Goal: Task Accomplishment & Management: Manage account settings

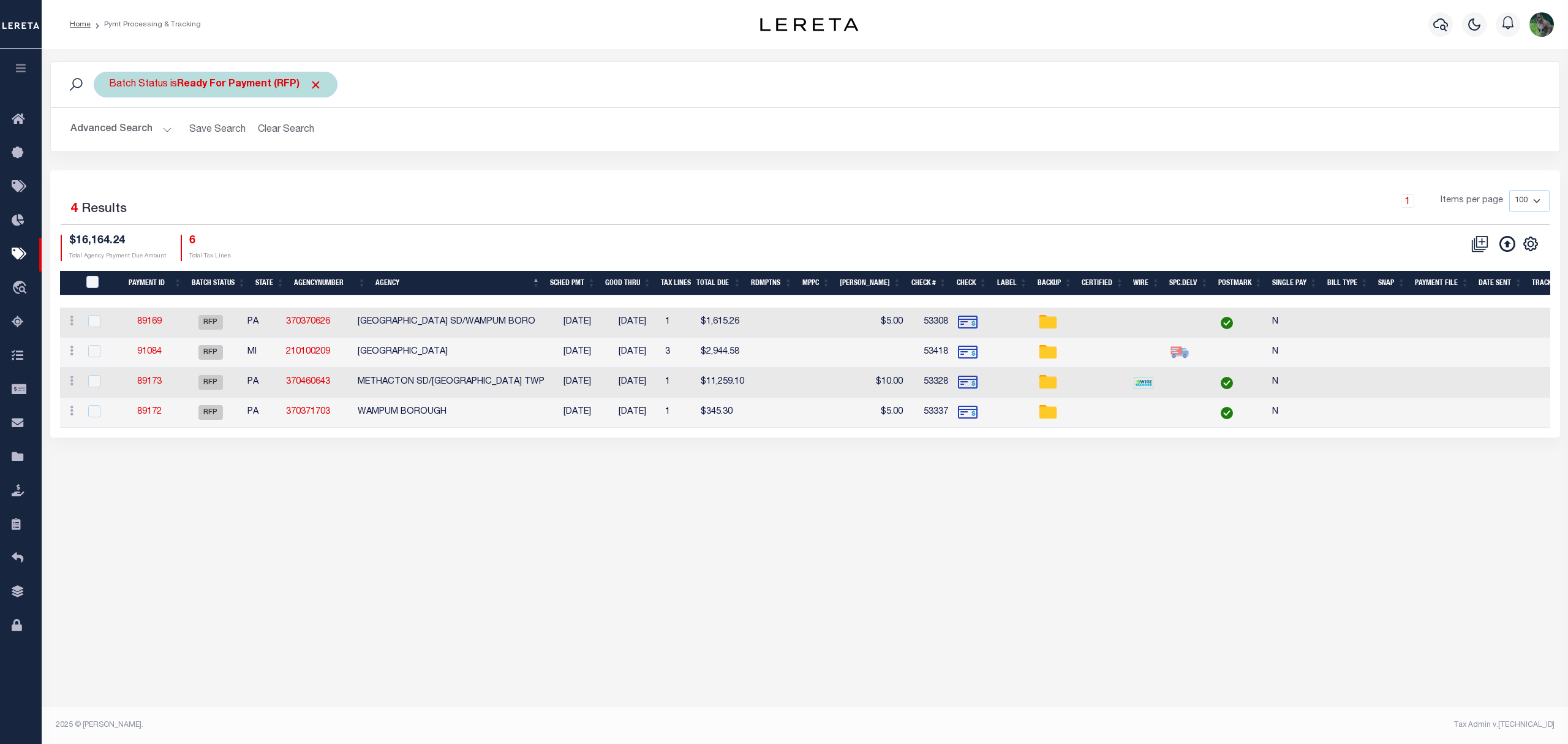
click at [231, 81] on b "Ready For Payment (RFP)" at bounding box center [249, 84] width 145 height 10
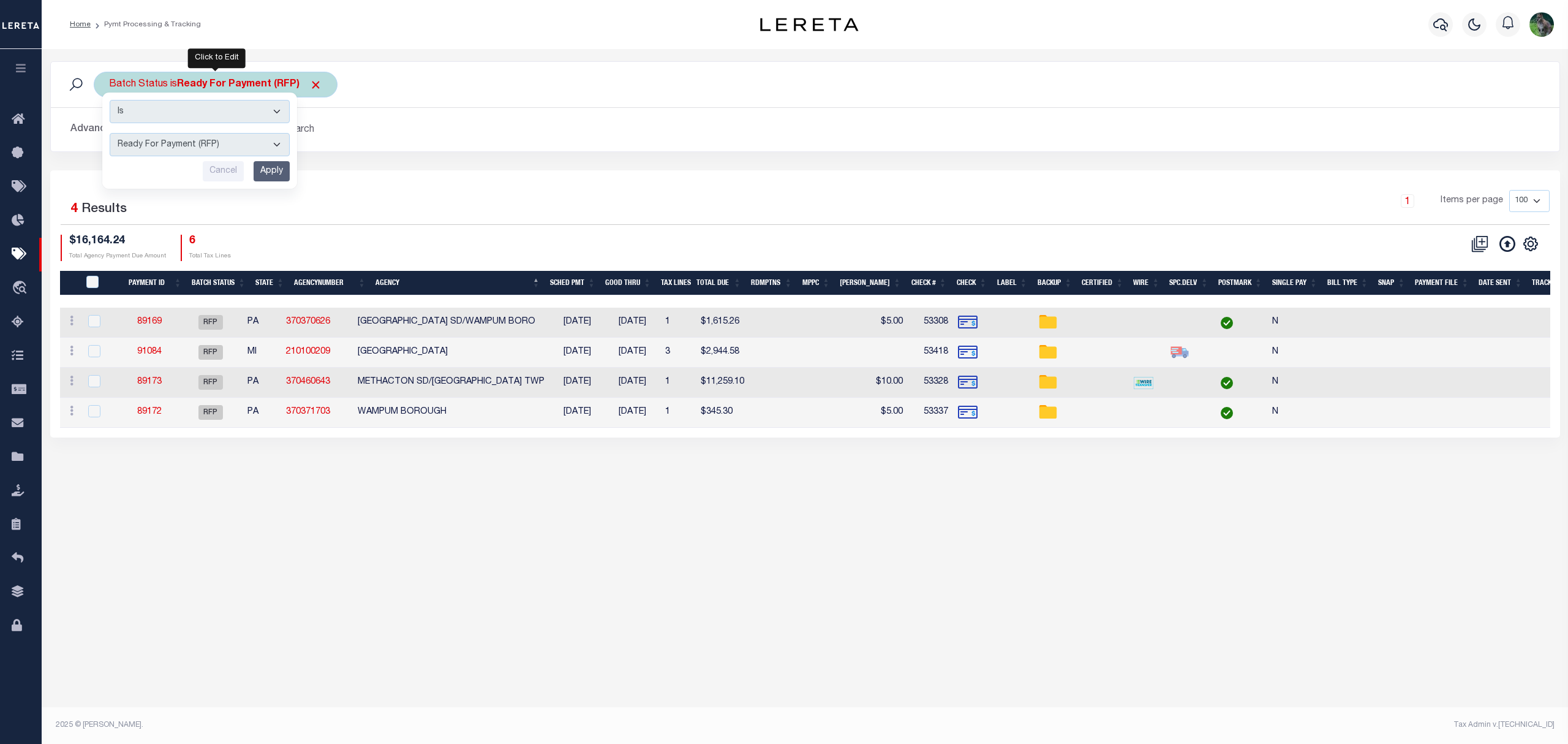
click at [236, 150] on select "Awaiting Funds (AWF) Cleared and Complete (CAC) New Check Needed (NCN) Payment …" at bounding box center [200, 145] width 181 height 24
select select "SNT"
click at [109, 133] on select "Awaiting Funds (AWF) Cleared and Complete (CAC) New Check Needed (NCN) Payment …" at bounding box center [200, 145] width 181 height 24
drag, startPoint x: 268, startPoint y: 175, endPoint x: 273, endPoint y: 167, distance: 9.4
click at [272, 170] on input "Apply" at bounding box center [272, 171] width 36 height 20
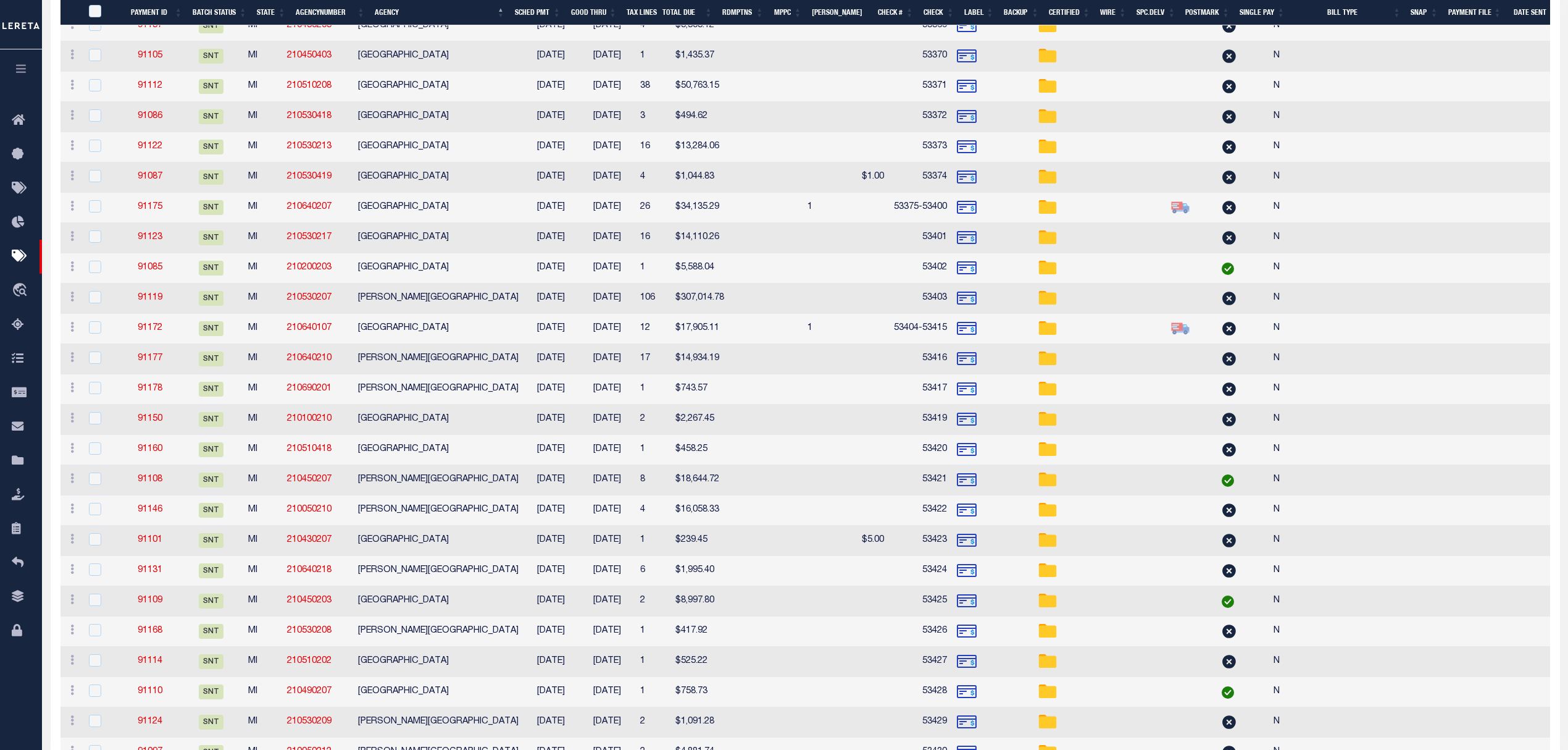
scroll to position [905, 0]
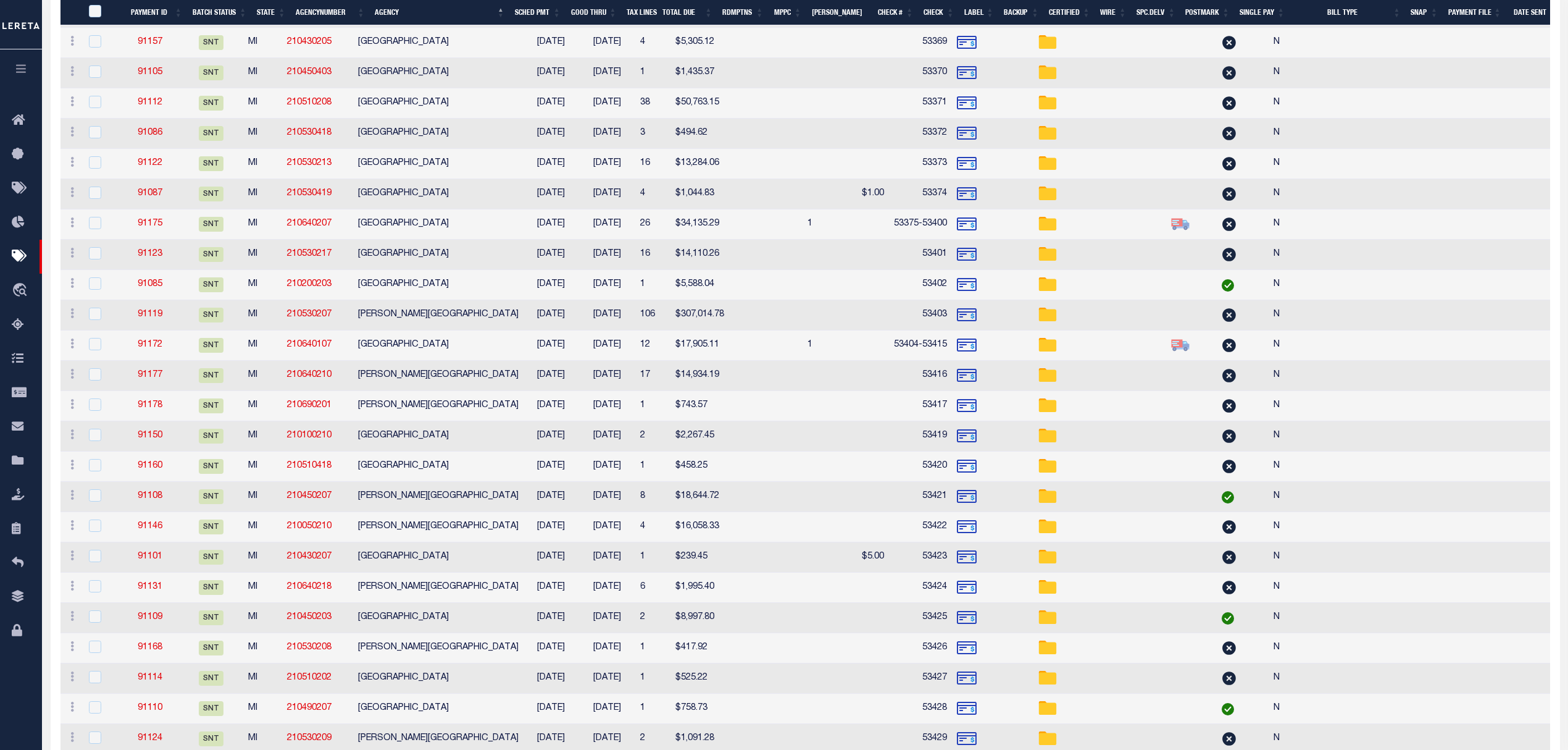
click at [485, 322] on td "HAMLIN TOWNSHIP" at bounding box center [437, 315] width 170 height 30
checkbox input "true"
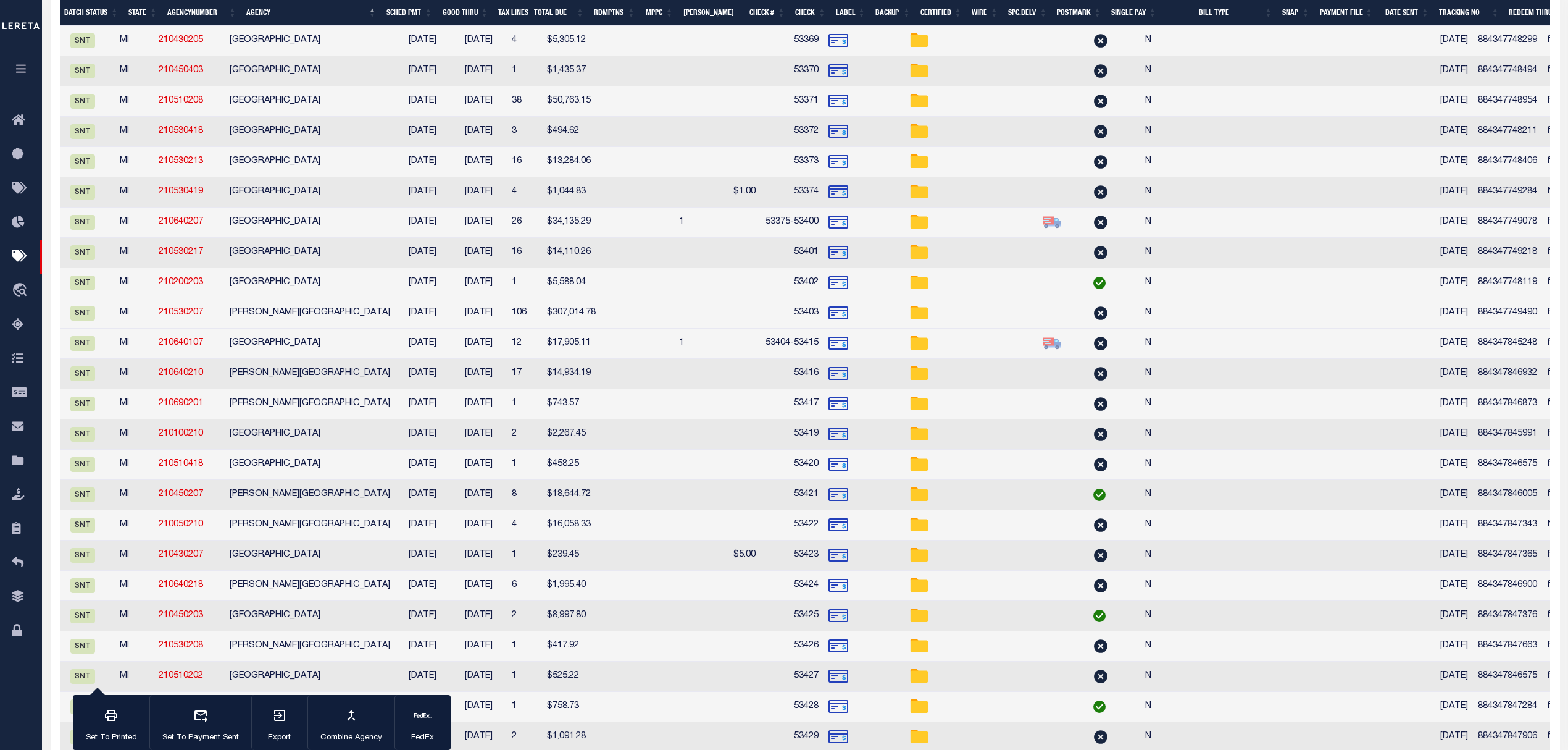
scroll to position [0, 166]
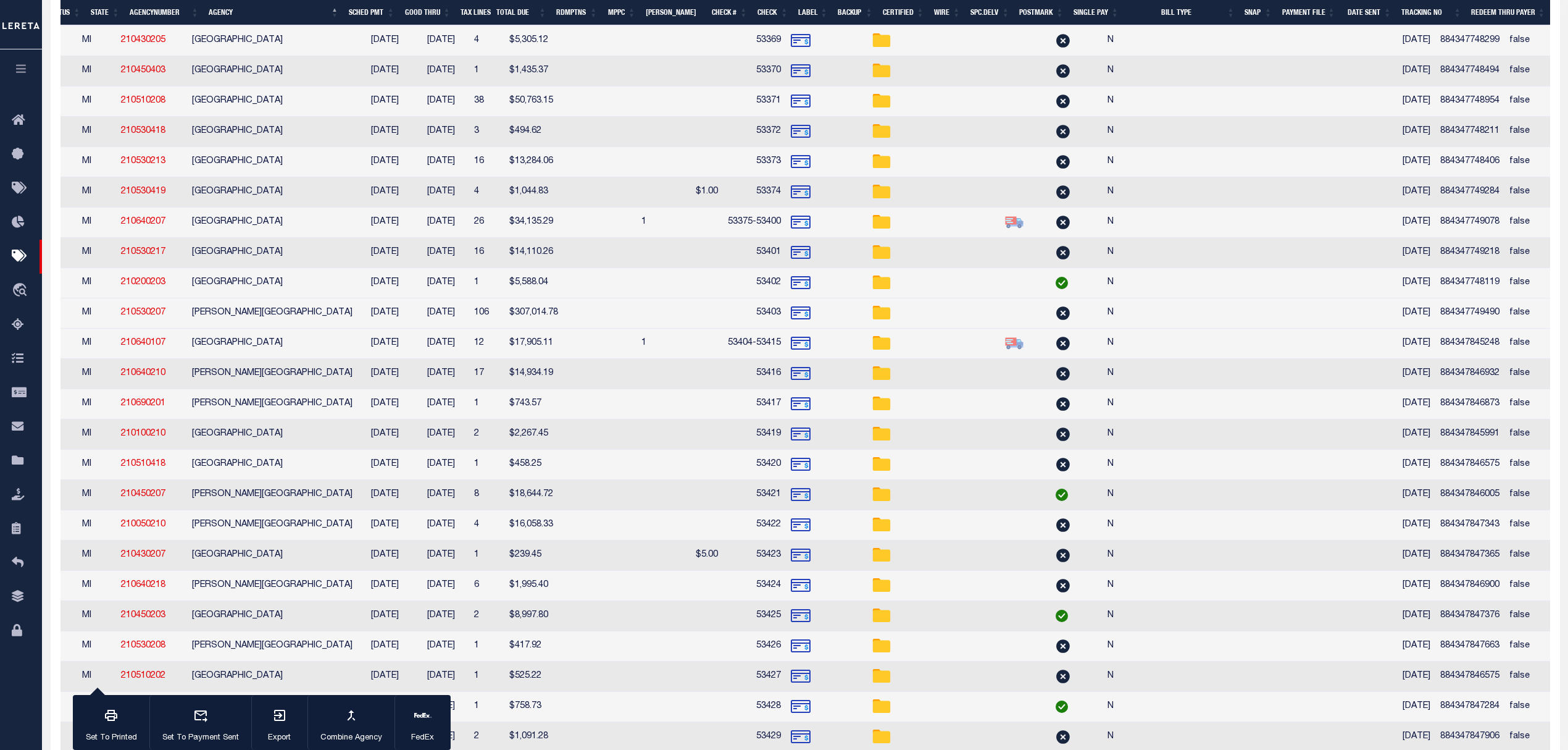
drag, startPoint x: 532, startPoint y: 285, endPoint x: 842, endPoint y: 348, distance: 316.3
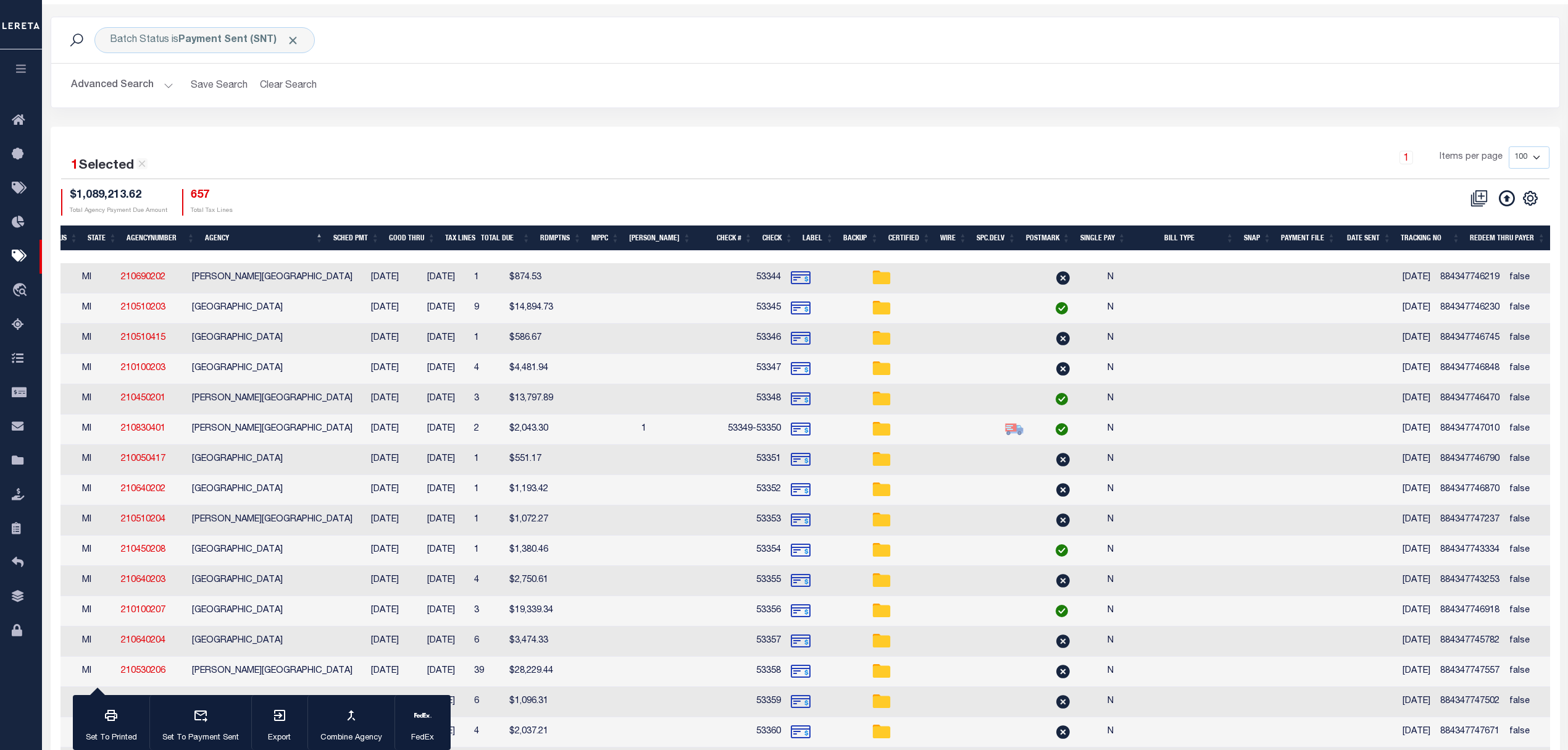
scroll to position [0, 0]
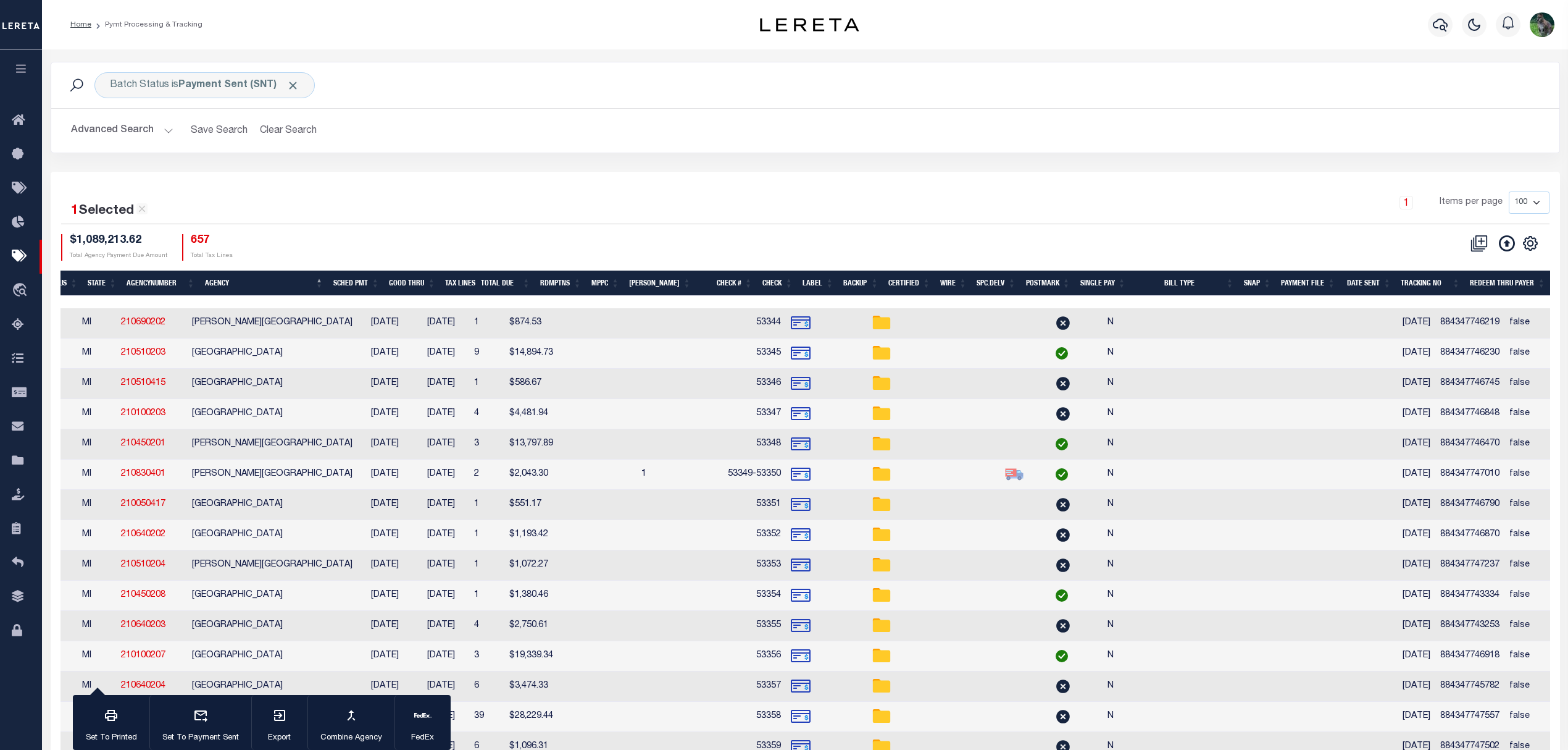
click at [21, 72] on icon "button" at bounding box center [20, 69] width 14 height 11
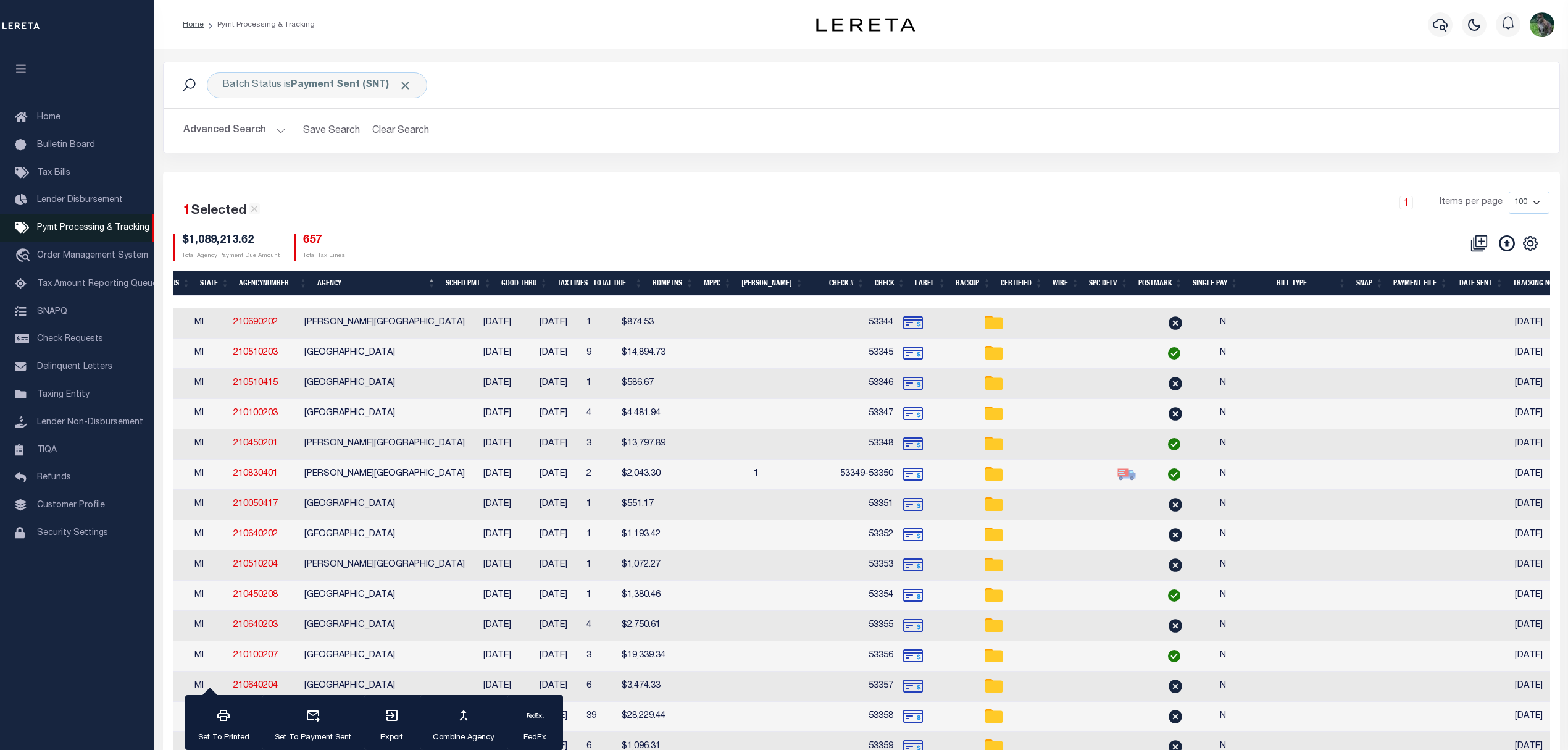
click at [91, 225] on span "Pymt Processing & Tracking" at bounding box center [93, 227] width 112 height 8
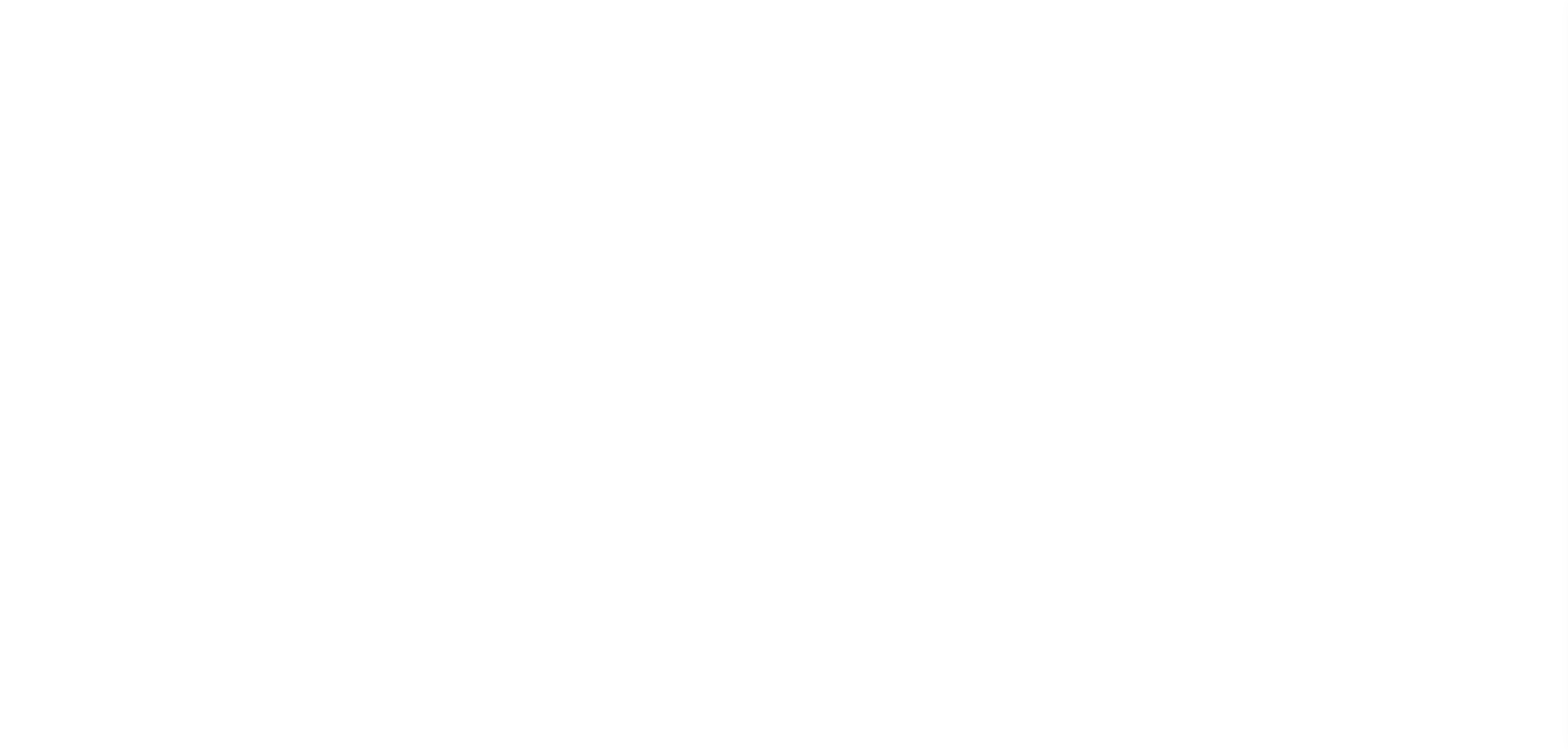
select select "SNT"
select select "CHK"
select select "[PERSON_NAME]"
select select "FDX"
select select "SNT"
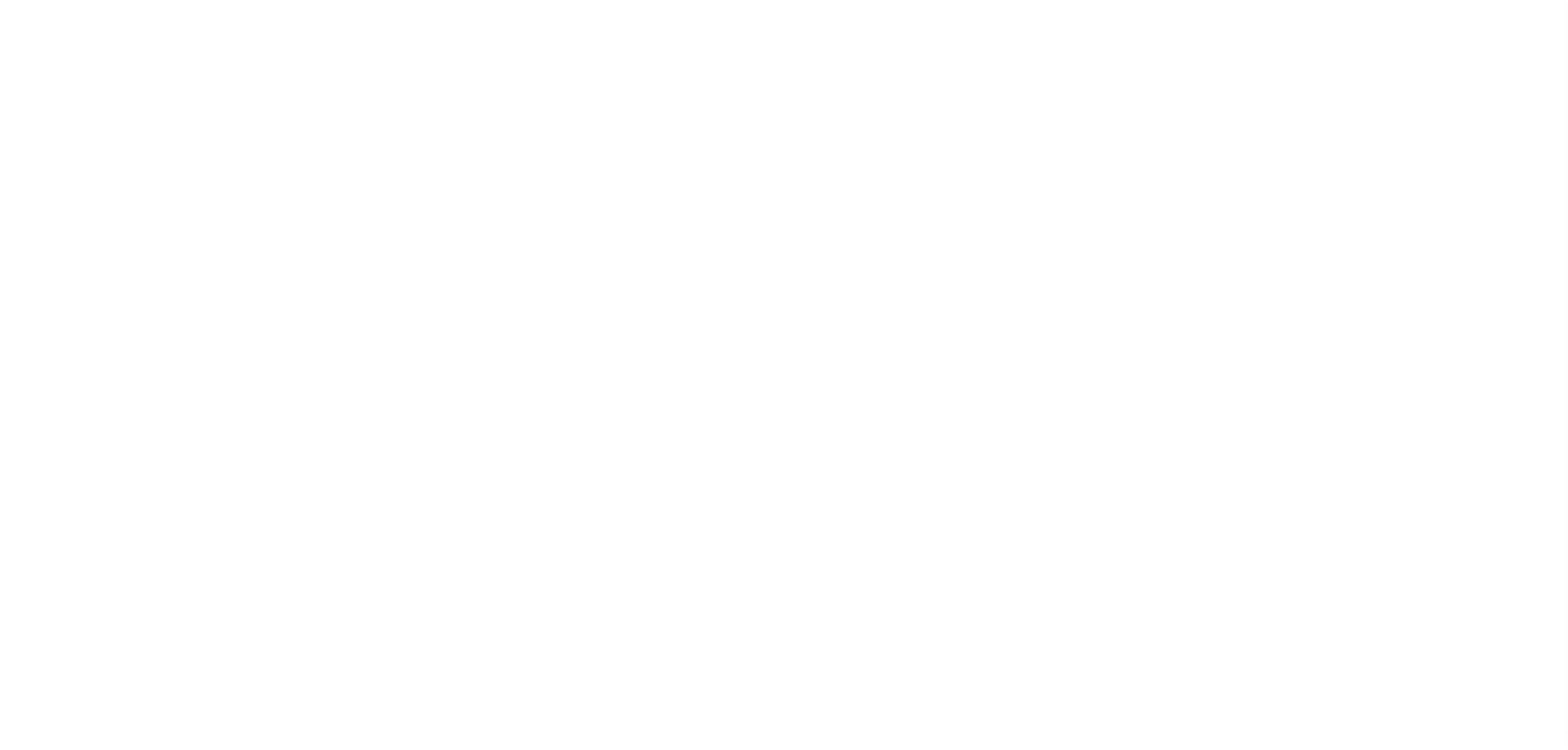
select select "CHK"
select select "[PERSON_NAME]"
select select "FDX"
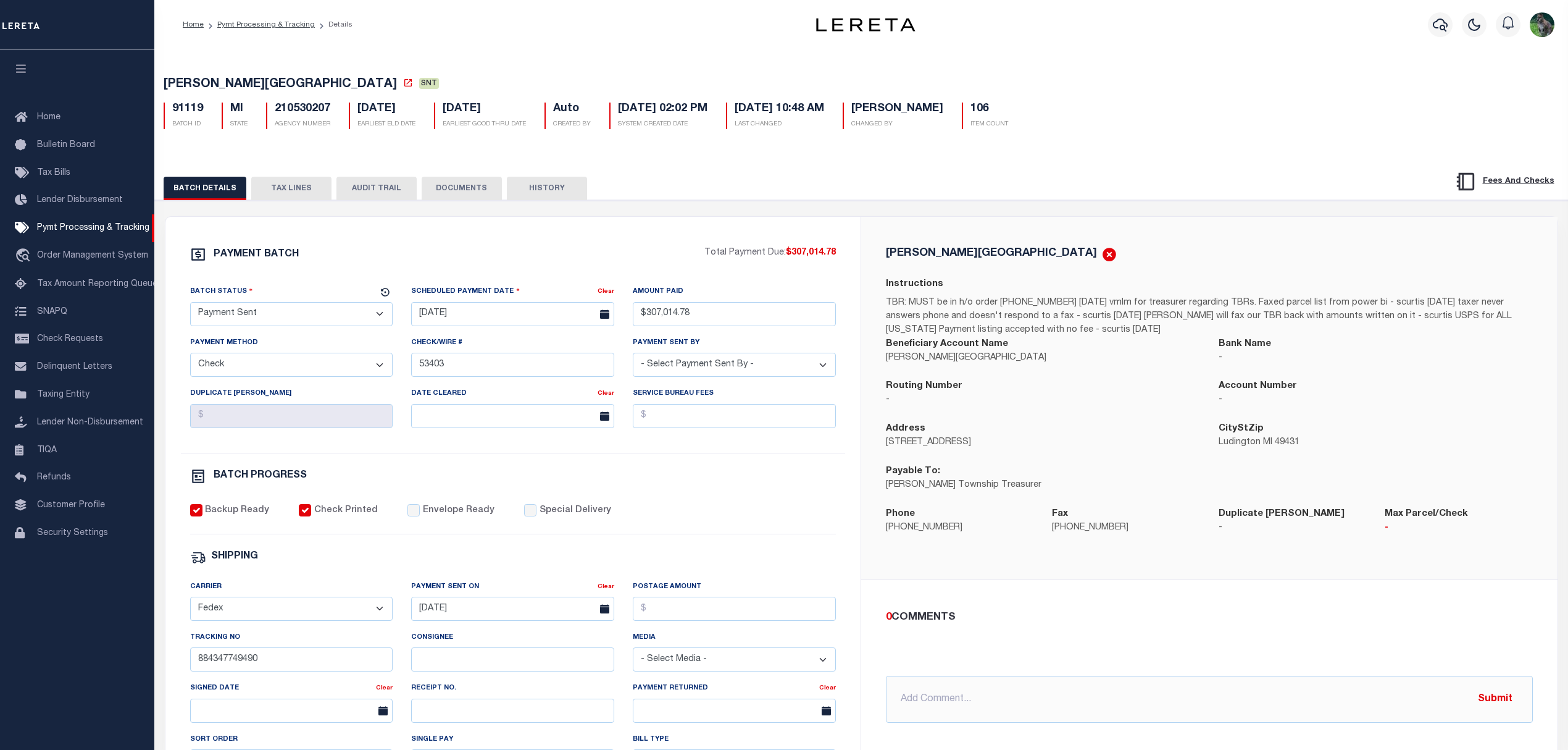
click at [656, 262] on div "PAYMENT BATCH" at bounding box center [447, 258] width 514 height 24
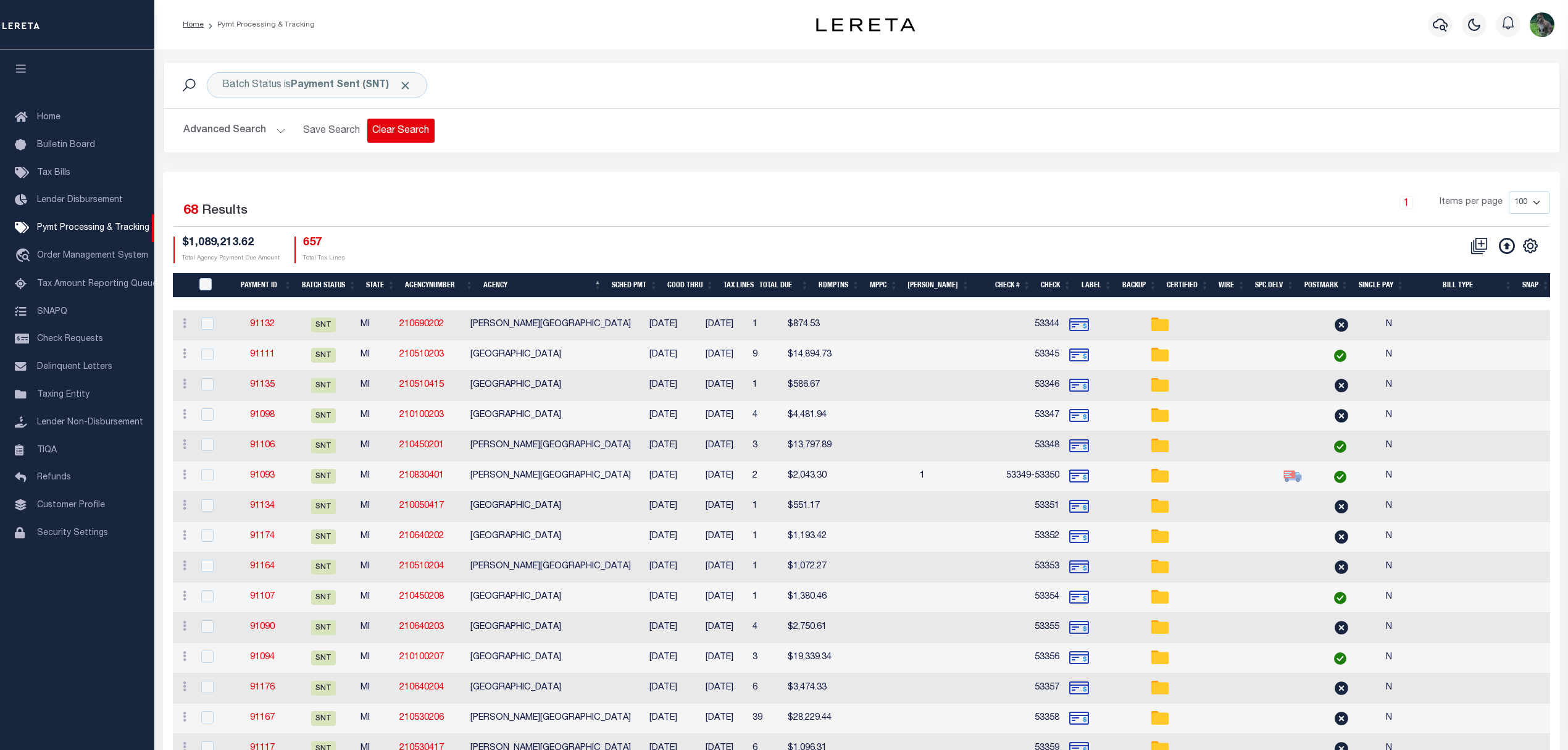
click at [381, 125] on button "Clear Search" at bounding box center [400, 131] width 67 height 24
click at [223, 127] on button "Advanced Search" at bounding box center [235, 131] width 103 height 24
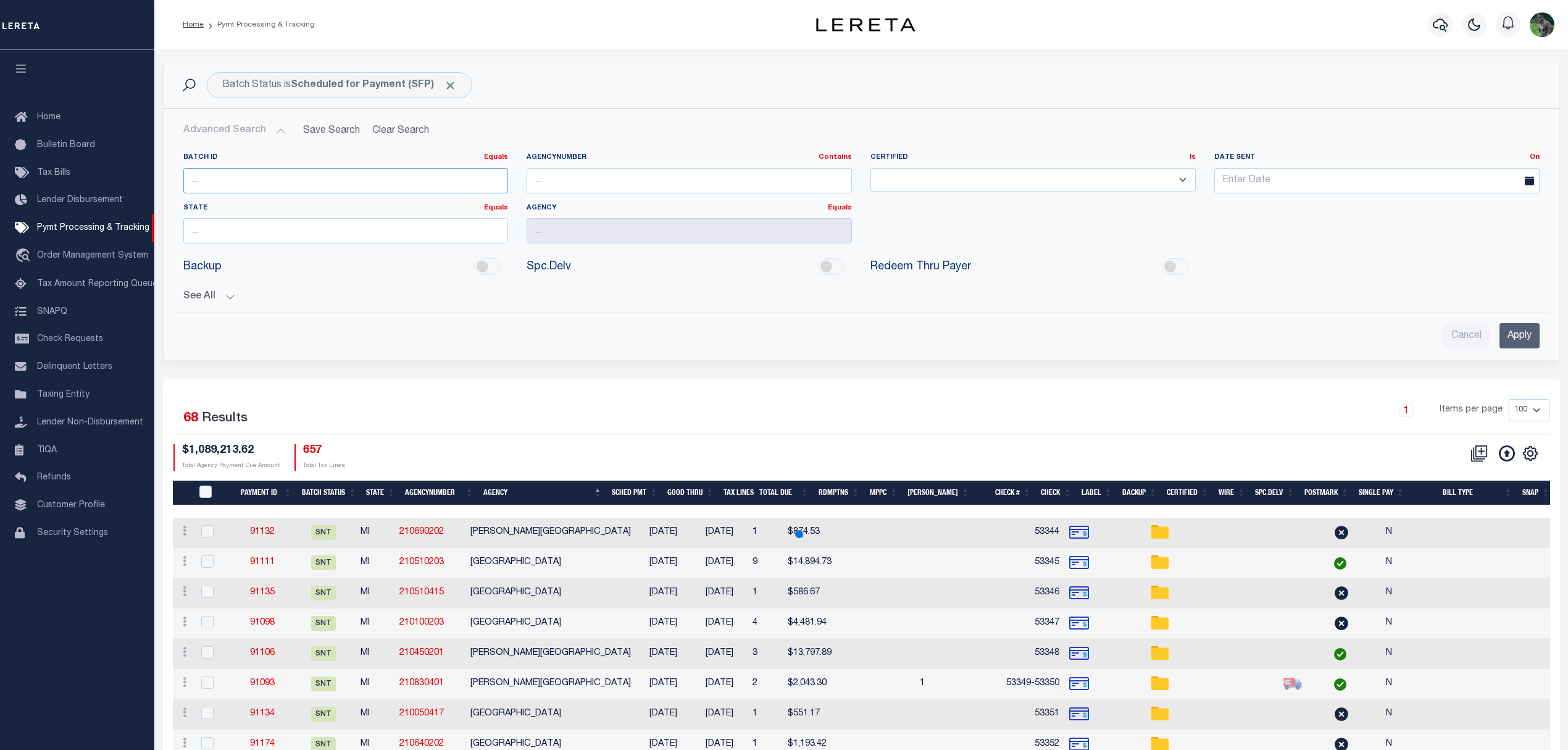
click at [243, 184] on input "number" at bounding box center [346, 181] width 325 height 26
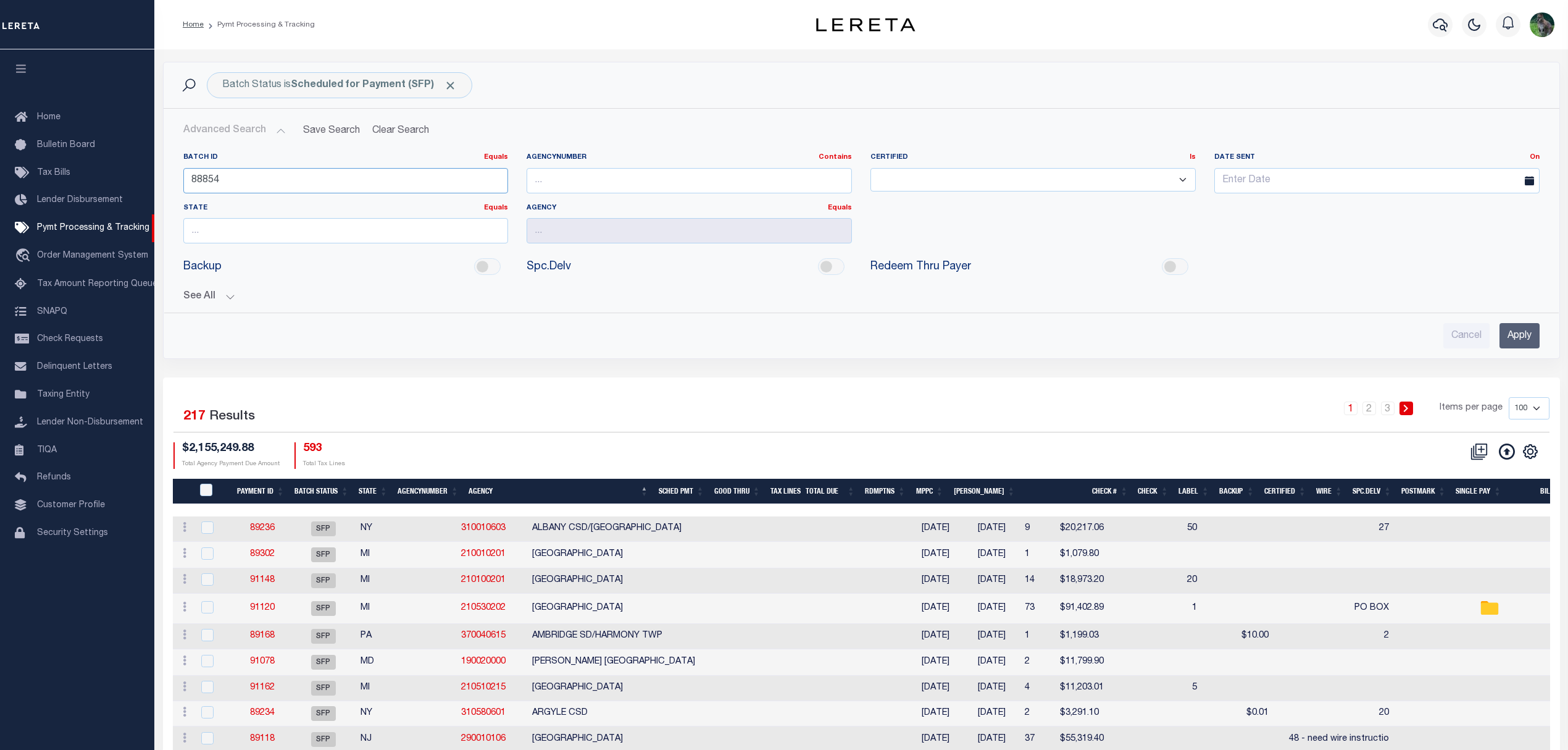
type input "88854"
click at [1531, 344] on input "Apply" at bounding box center [1519, 335] width 40 height 26
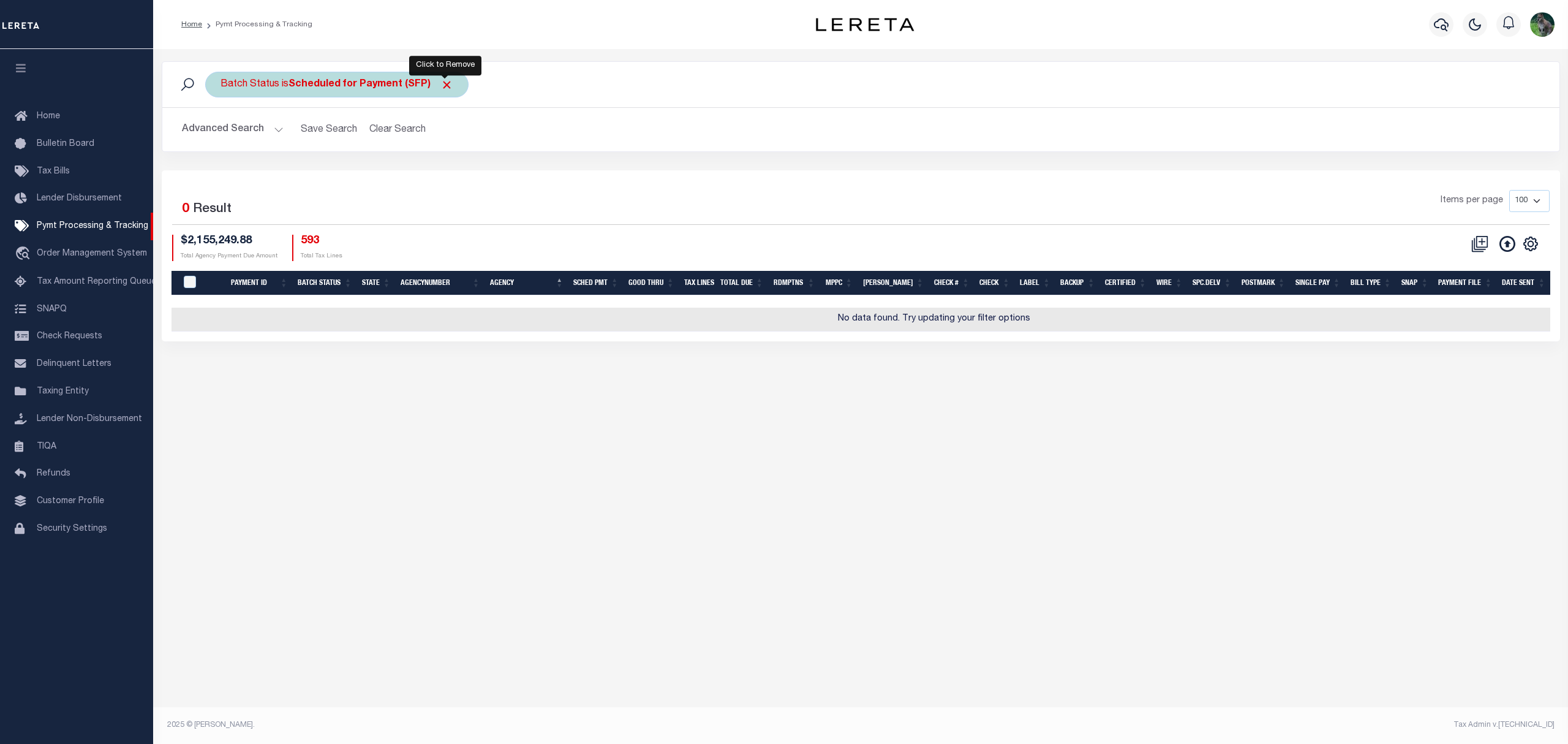
click at [447, 87] on span "Click to Remove" at bounding box center [447, 85] width 13 height 13
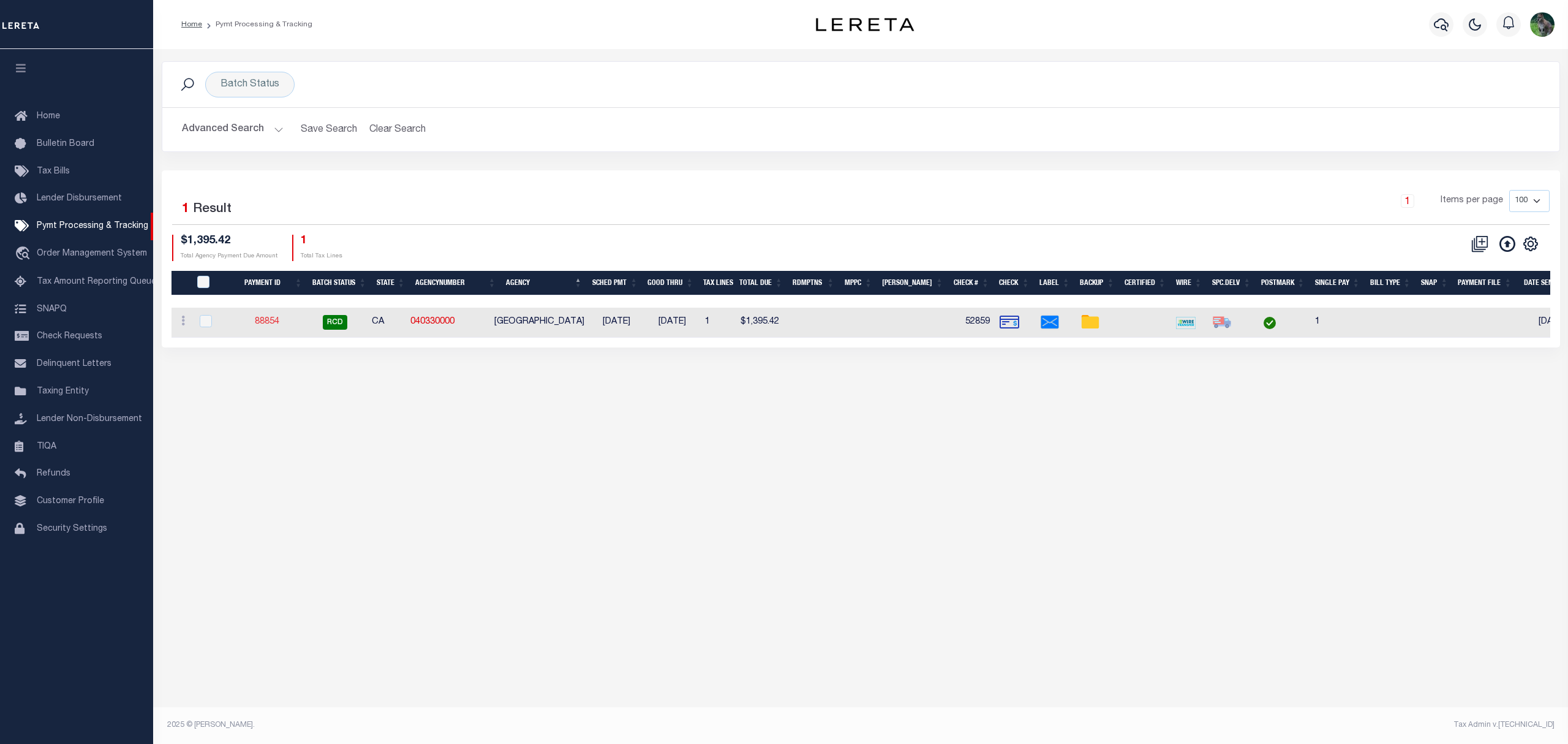
click at [263, 325] on link "88854" at bounding box center [267, 321] width 25 height 8
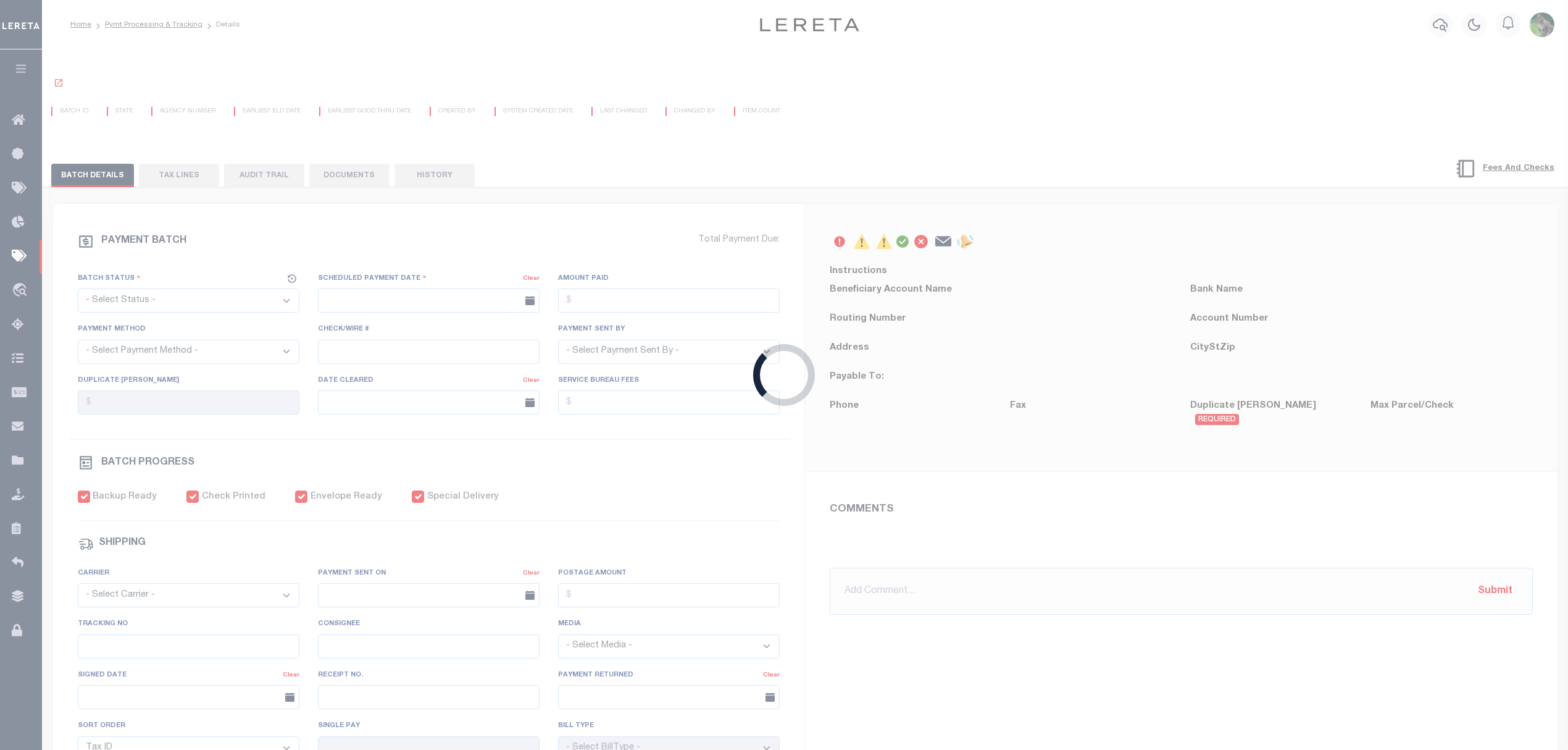
select select "RCD"
type input "08/28/2025"
type input "$1,395.42"
select select "CHK"
type input "52859"
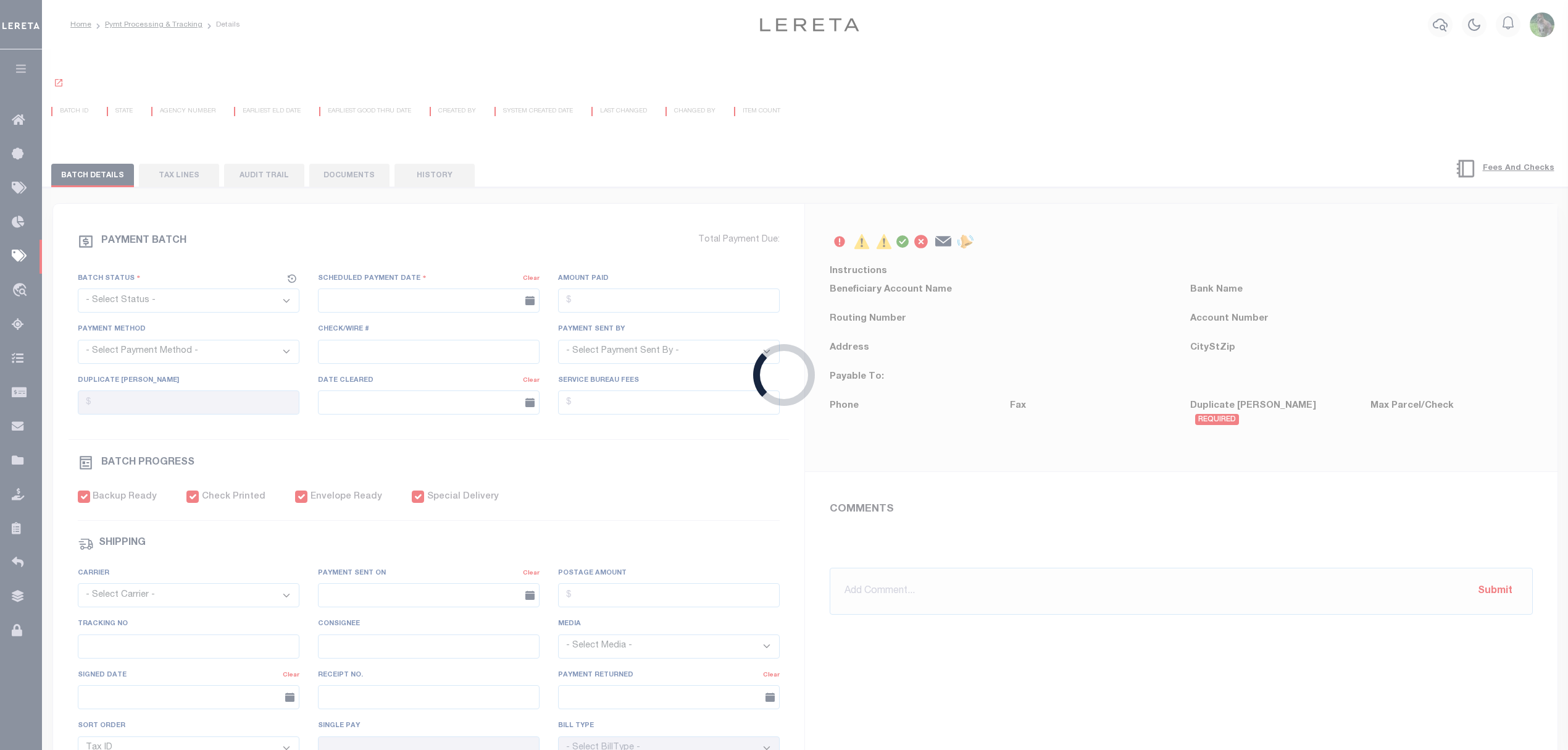
select select "[PERSON_NAME]"
checkbox input "true"
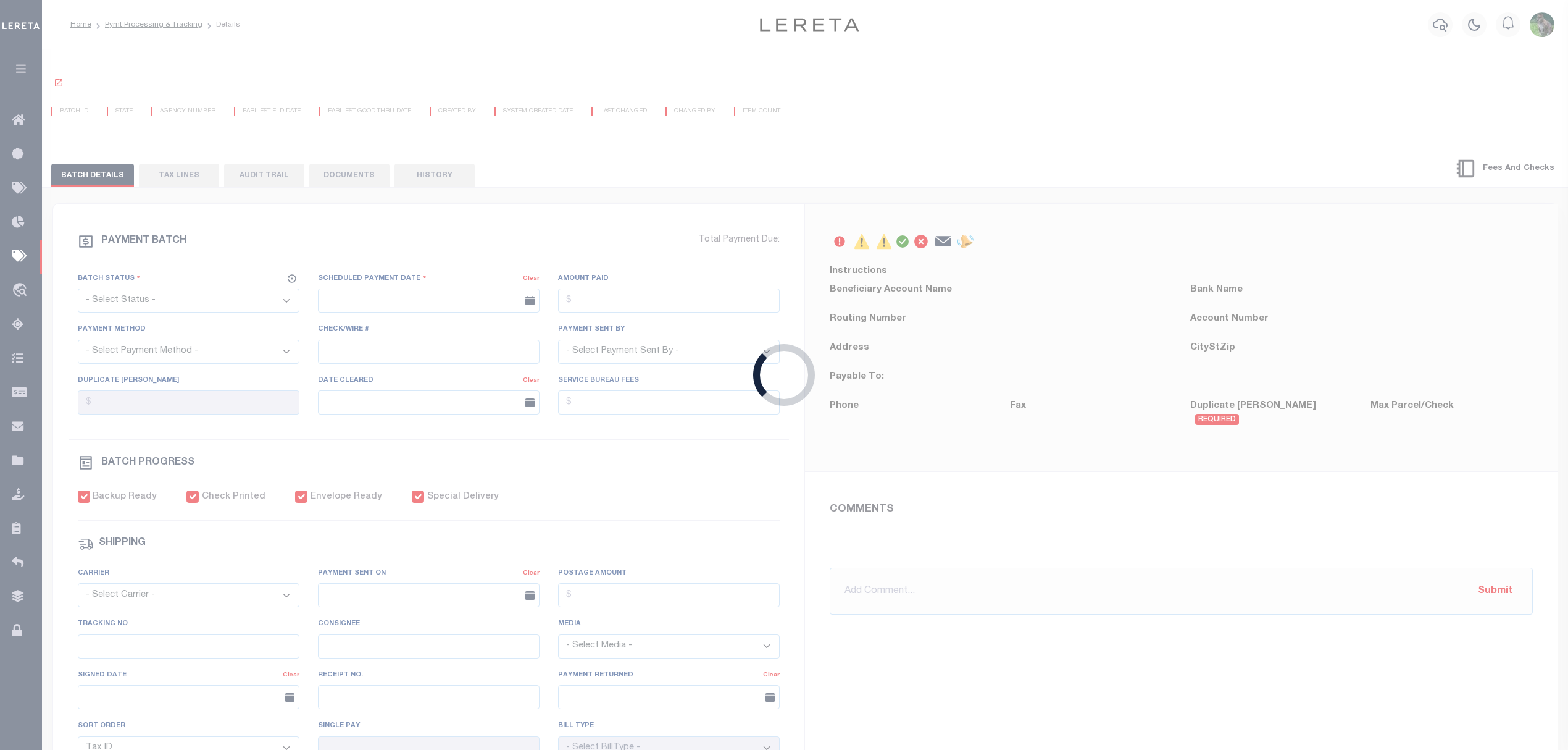
select select "FDX"
type input "08/28/2025"
type input "$72.35"
type input "883942973238"
type input "D.Brown"
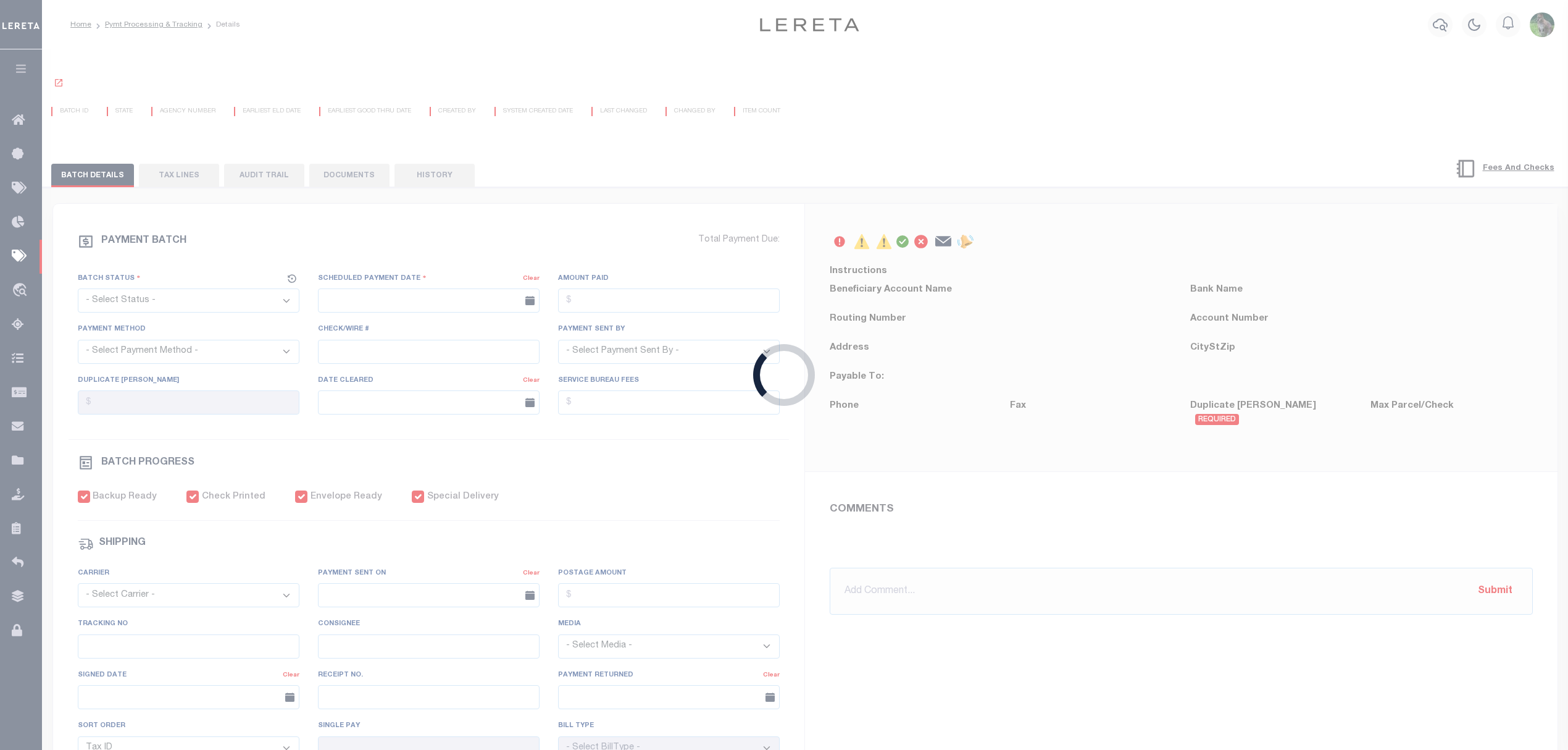
type input "08/29/2025"
type input "1"
radio input "true"
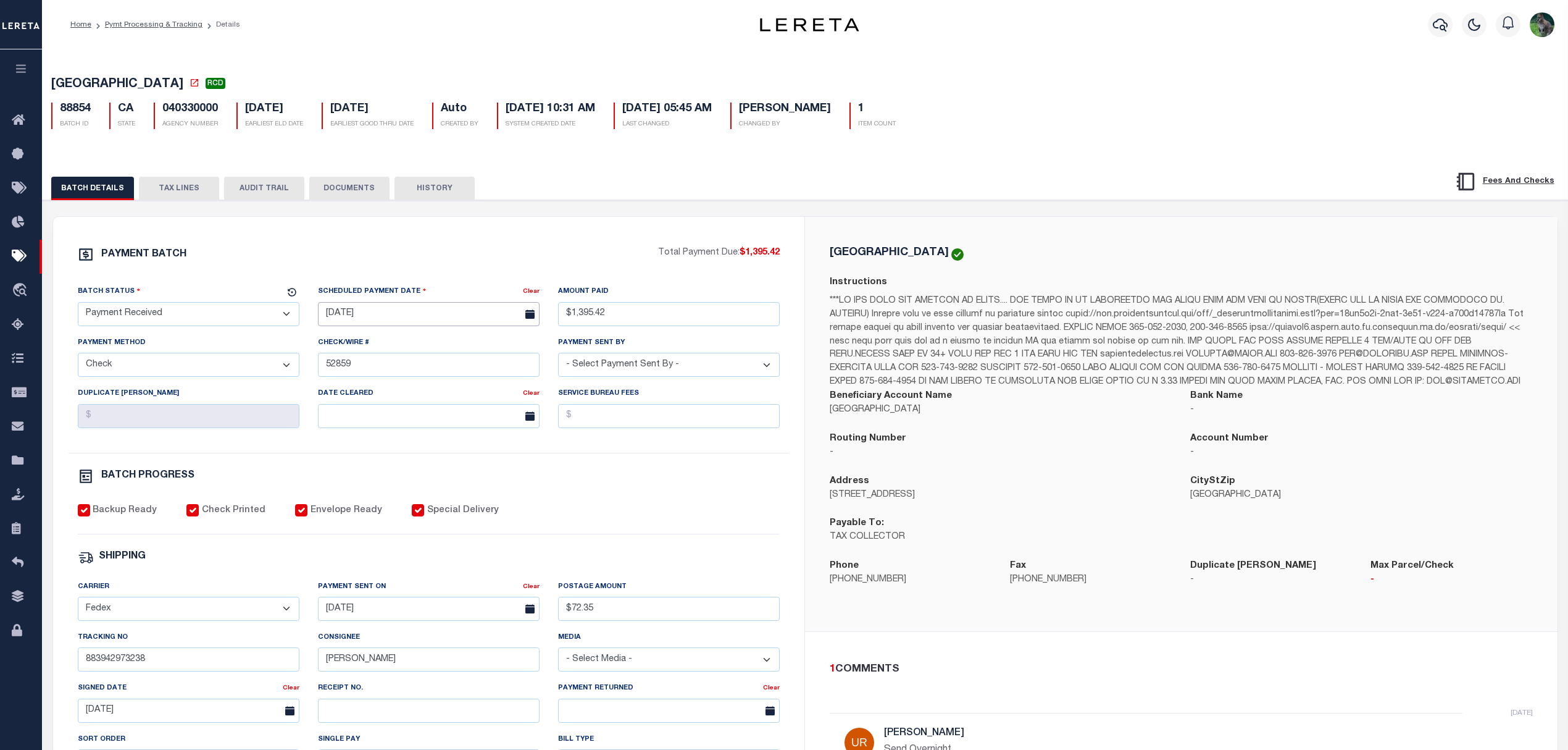
click at [384, 317] on input "08/28/2025" at bounding box center [428, 314] width 221 height 24
click at [492, 410] on span "13" at bounding box center [494, 412] width 24 height 24
type input "[DATE]"
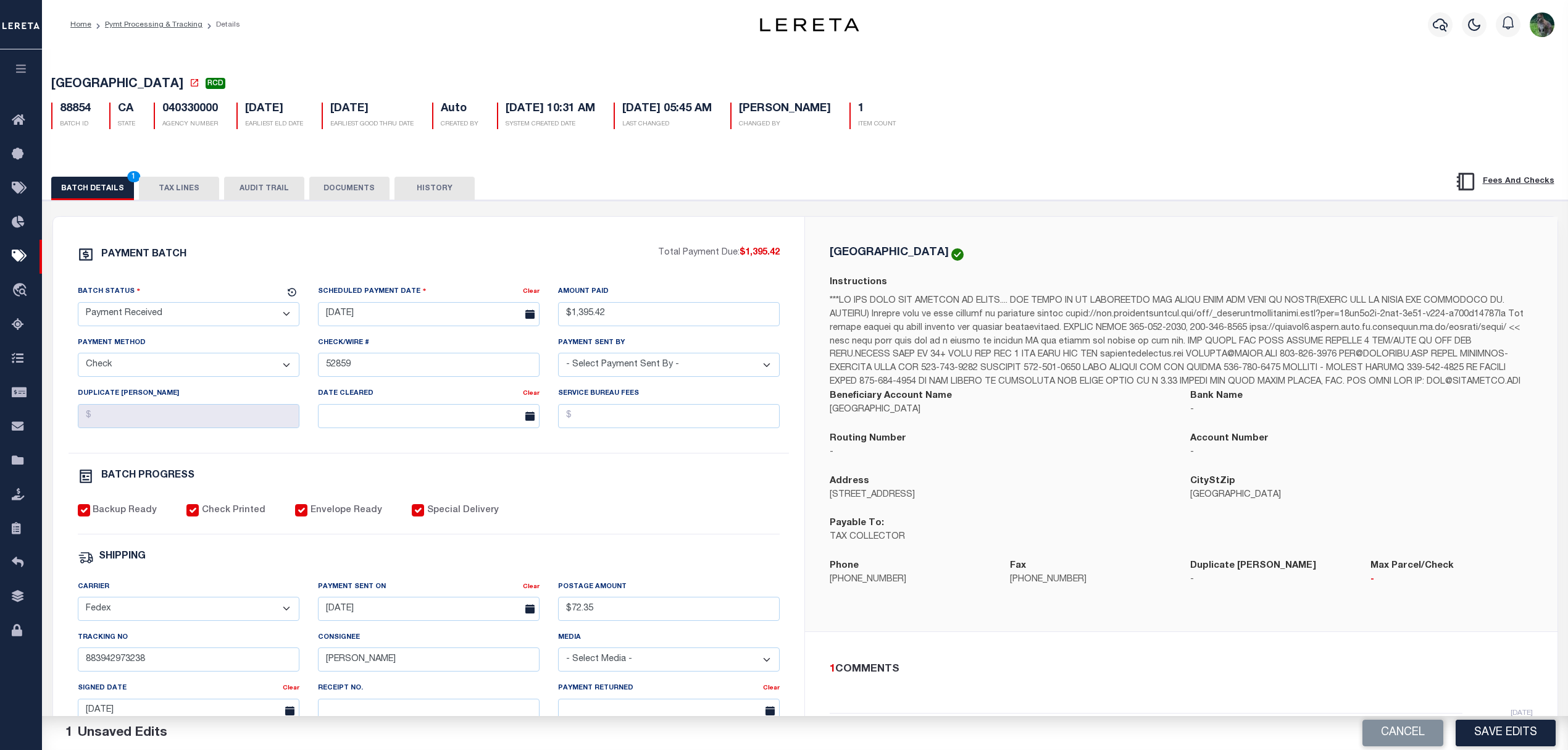
click at [209, 320] on select "- Select Status - Scheduled for Payment Ready For Payment Payment Sent Cleared …" at bounding box center [188, 314] width 221 height 24
select select "RFR"
click at [78, 306] on select "- Select Status - Scheduled for Payment Ready For Payment Payment Sent Cleared …" at bounding box center [188, 314] width 221 height 24
click at [211, 374] on select "- Select Payment Method - ACH Certified Check Check Direct Deposit Wire Transfer" at bounding box center [188, 365] width 221 height 24
select select
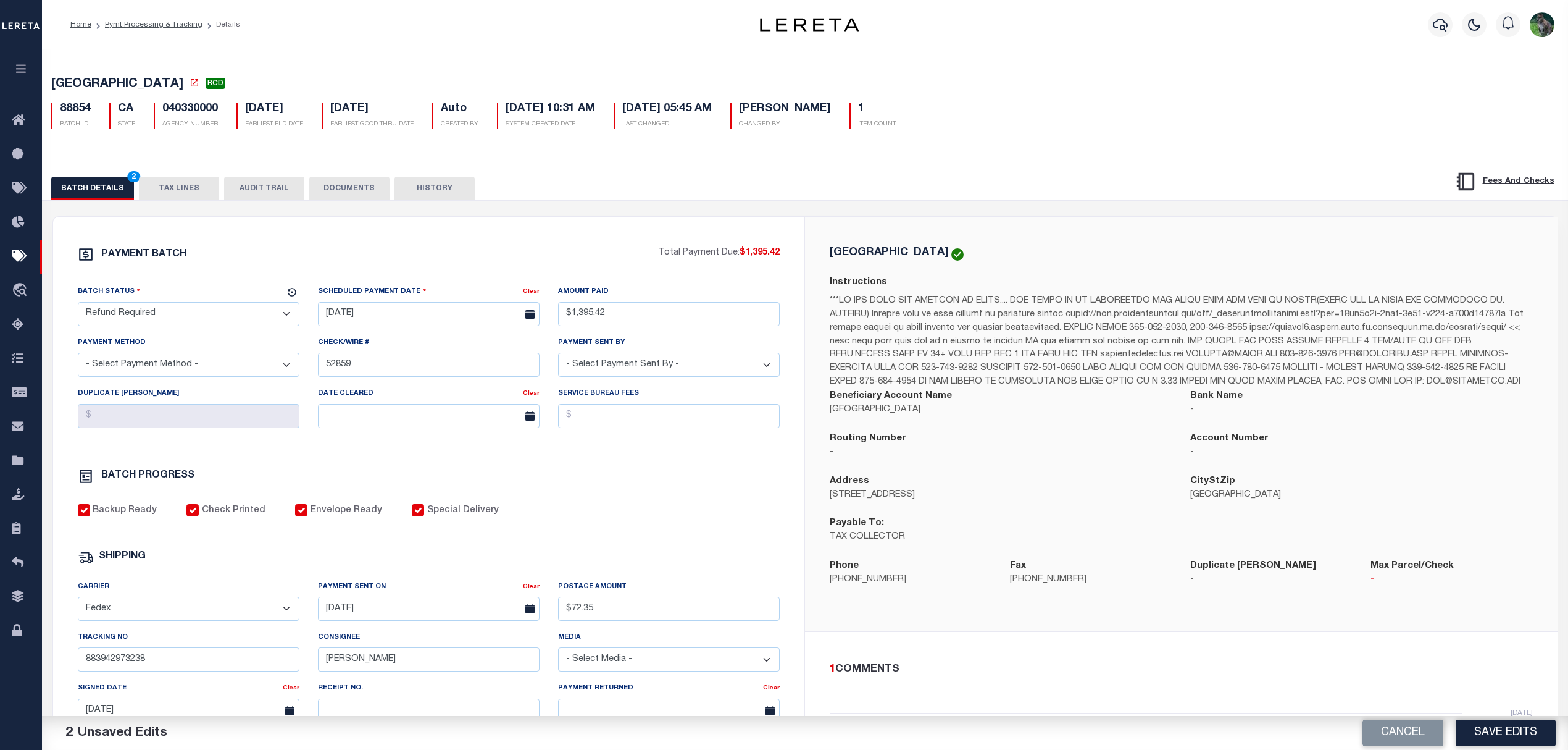
click at [78, 358] on select "- Select Payment Method - ACH Certified Check Check Direct Deposit Wire Transfer" at bounding box center [188, 365] width 221 height 24
drag, startPoint x: 390, startPoint y: 369, endPoint x: 211, endPoint y: 347, distance: 180.3
click at [211, 347] on div "Batch Status - Select Status - Scheduled for Payment Ready For Payment Payment …" at bounding box center [429, 369] width 721 height 168
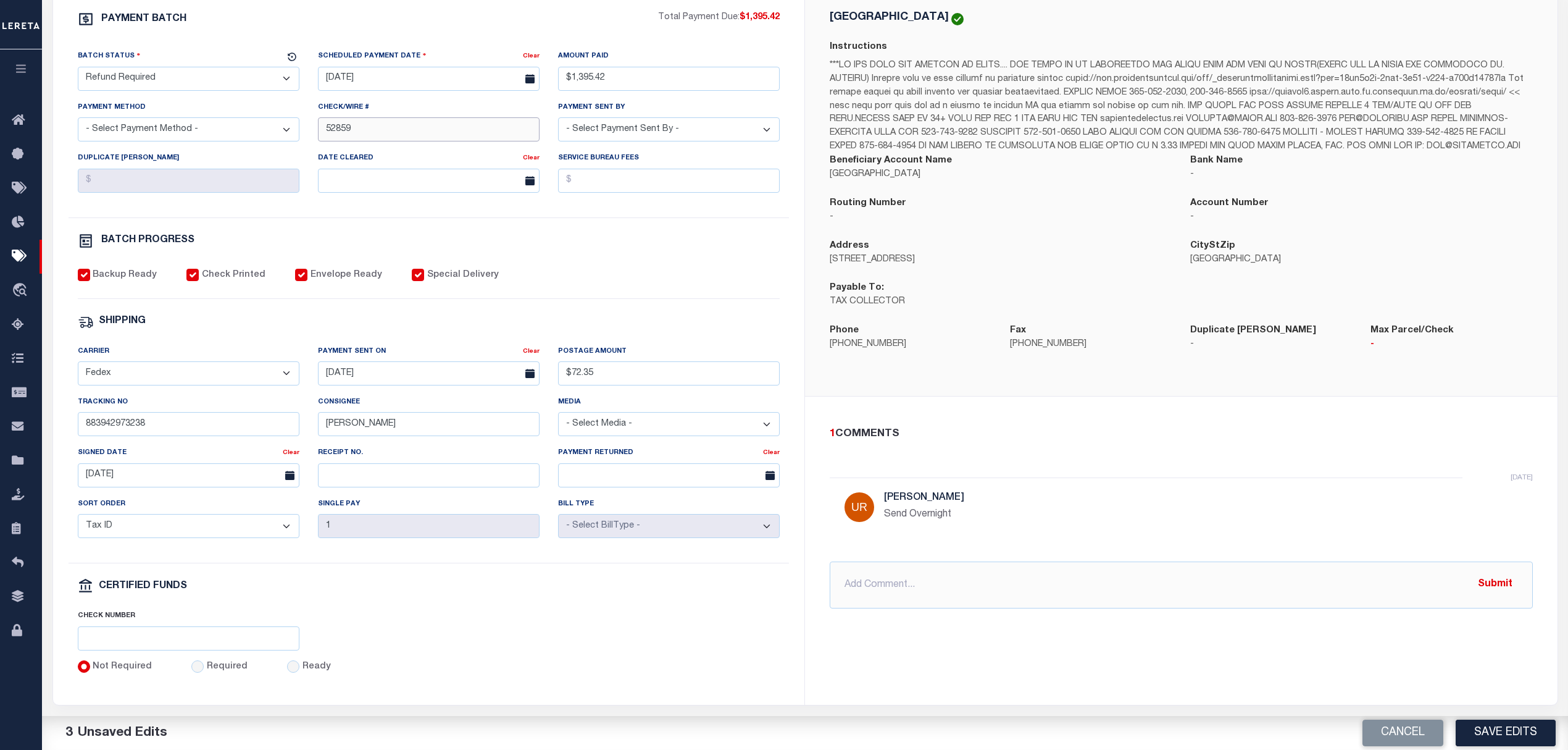
scroll to position [247, 0]
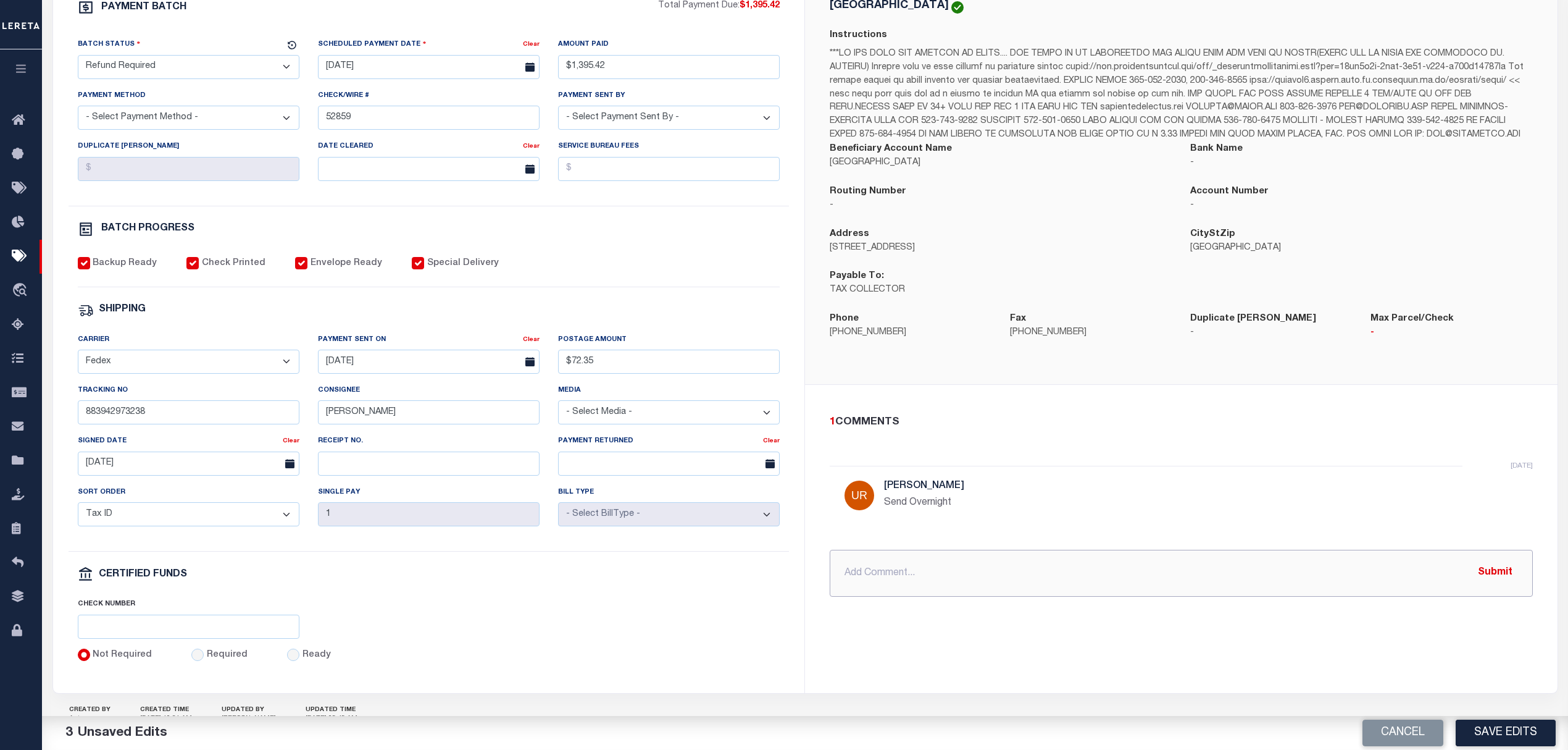
click at [981, 597] on input "text" at bounding box center [1180, 573] width 703 height 47
paste input "52859"
type input "9/13/25 - check# 52859 returned due to parcel already paid. full refund needed."
click at [943, 665] on input "text" at bounding box center [1180, 642] width 703 height 47
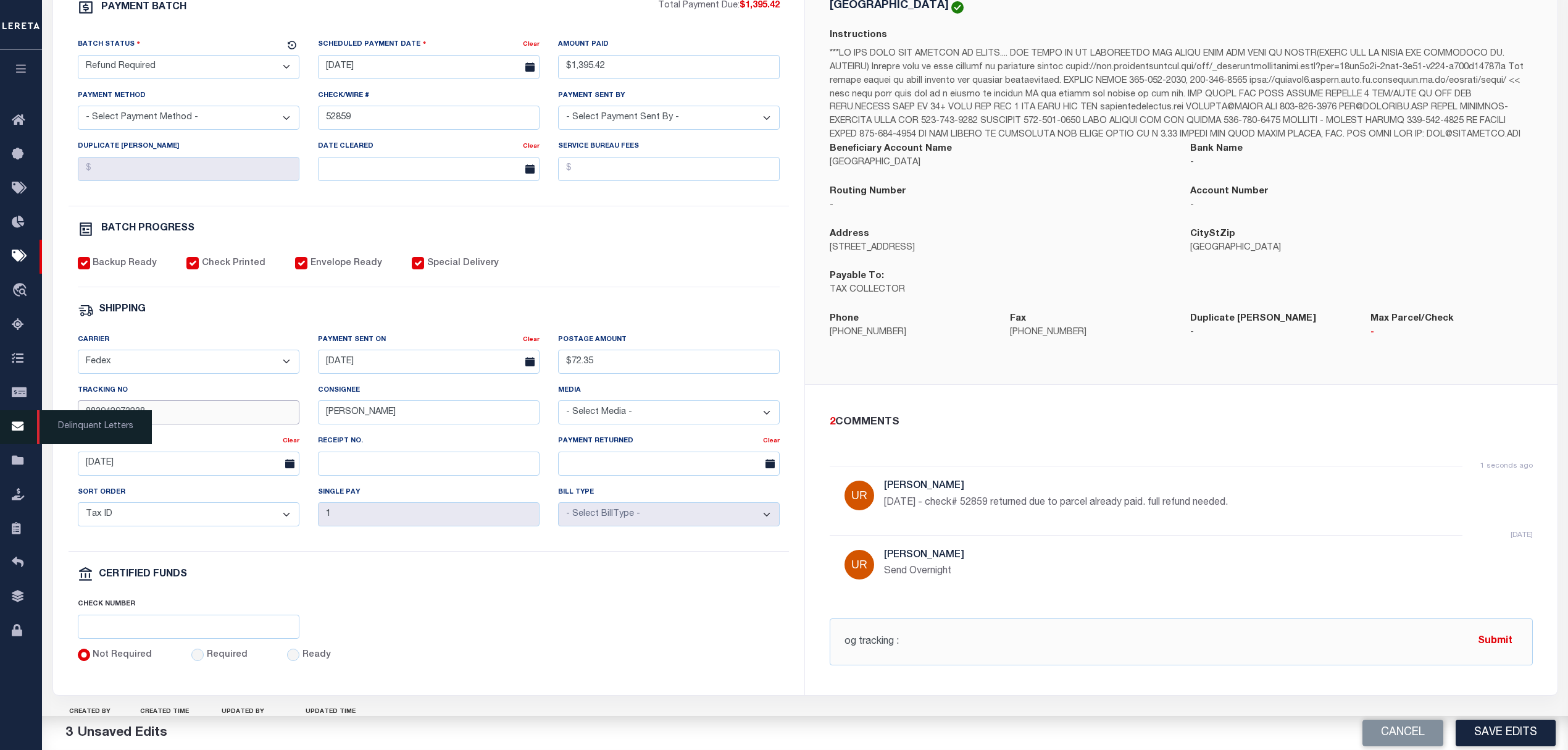
drag, startPoint x: 139, startPoint y: 424, endPoint x: 26, endPoint y: 414, distance: 113.4
click at [37, 415] on div "Home Pymt Processing & Tracking Details Profile Sign out" at bounding box center [784, 272] width 1568 height 1039
click at [990, 658] on input "og tracking :" at bounding box center [1180, 642] width 703 height 47
paste input "883942973238"
type input "og tracking : 883942973238"
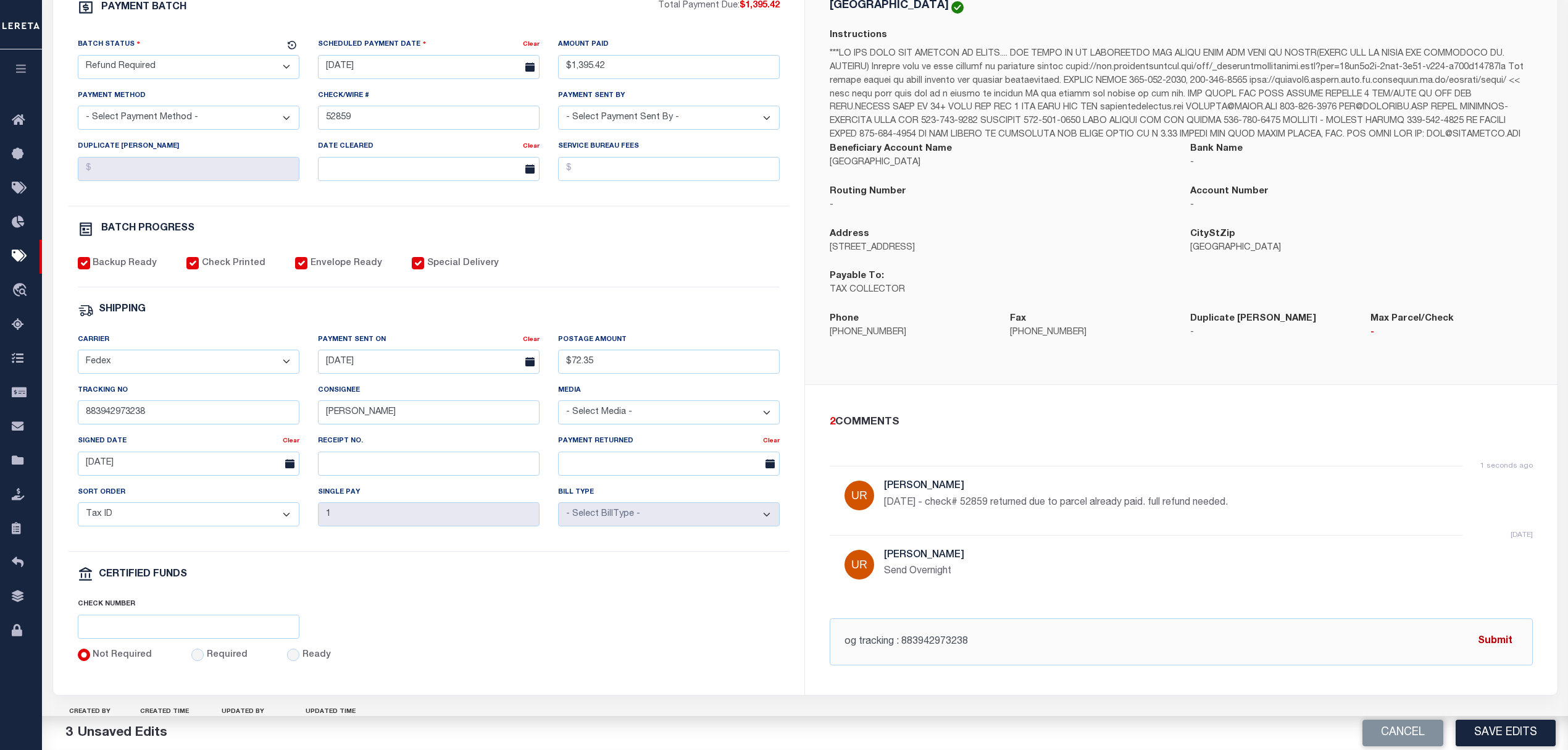
click at [1506, 654] on button "Submit" at bounding box center [1495, 642] width 51 height 26
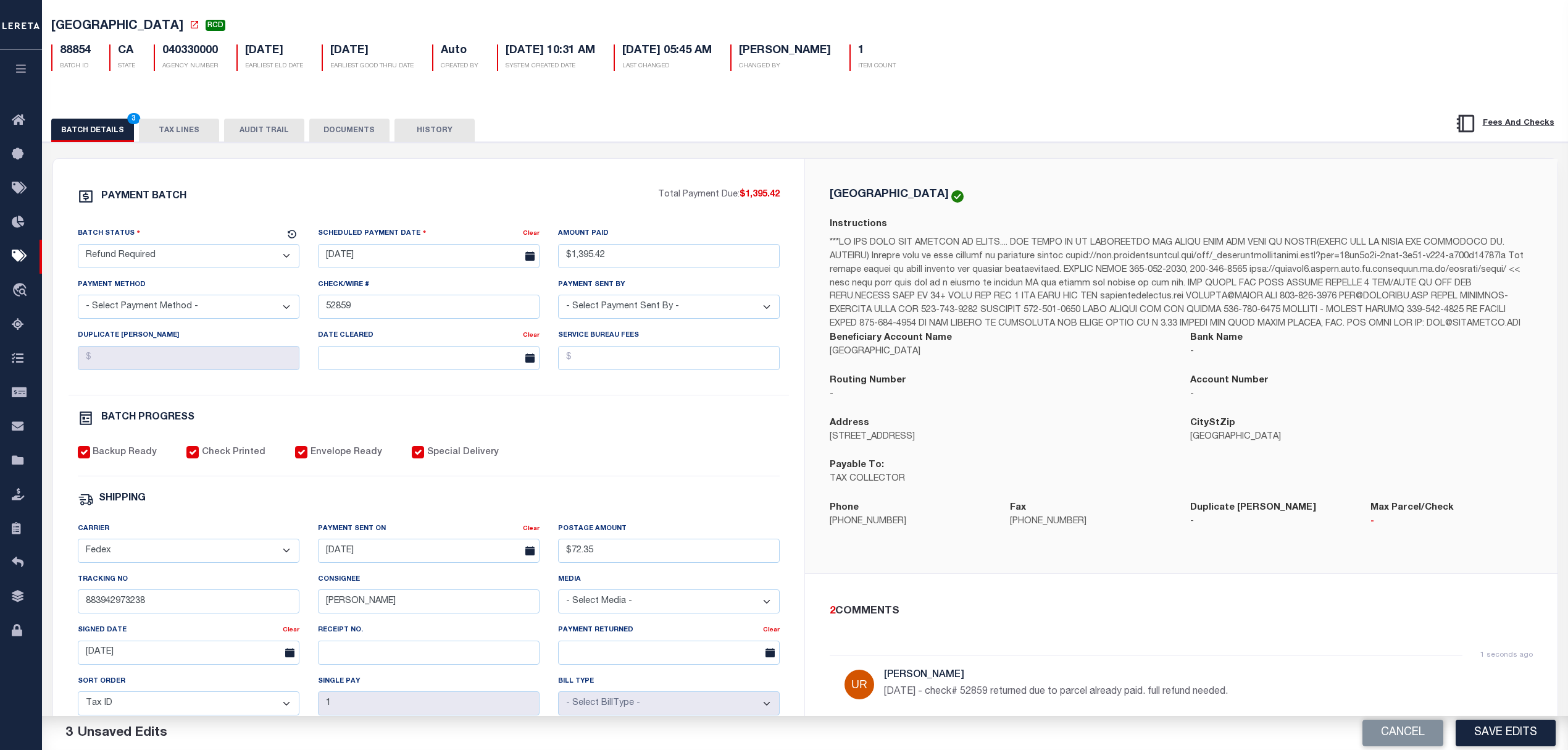
scroll to position [0, 0]
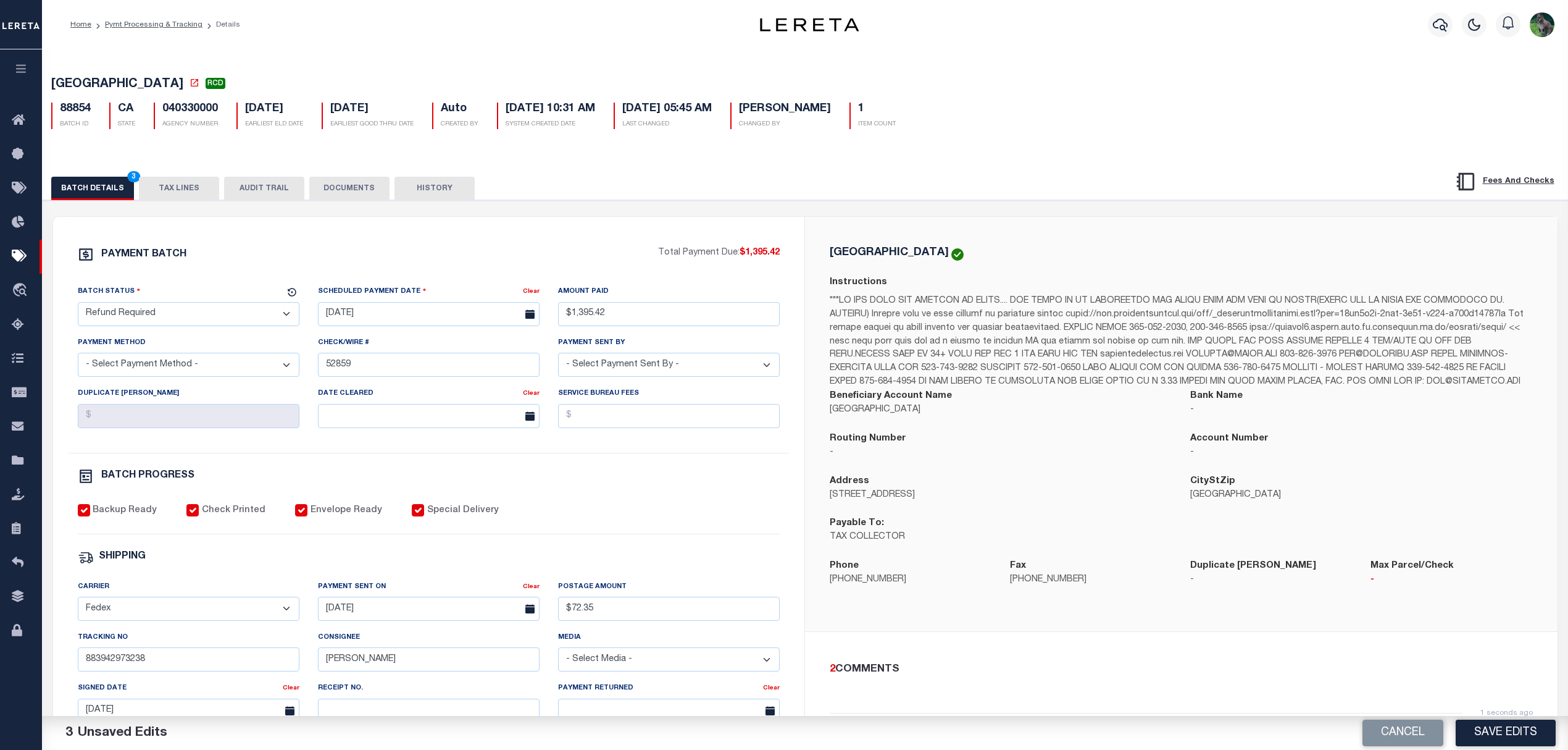
click at [337, 190] on button "DOCUMENTS" at bounding box center [349, 188] width 80 height 24
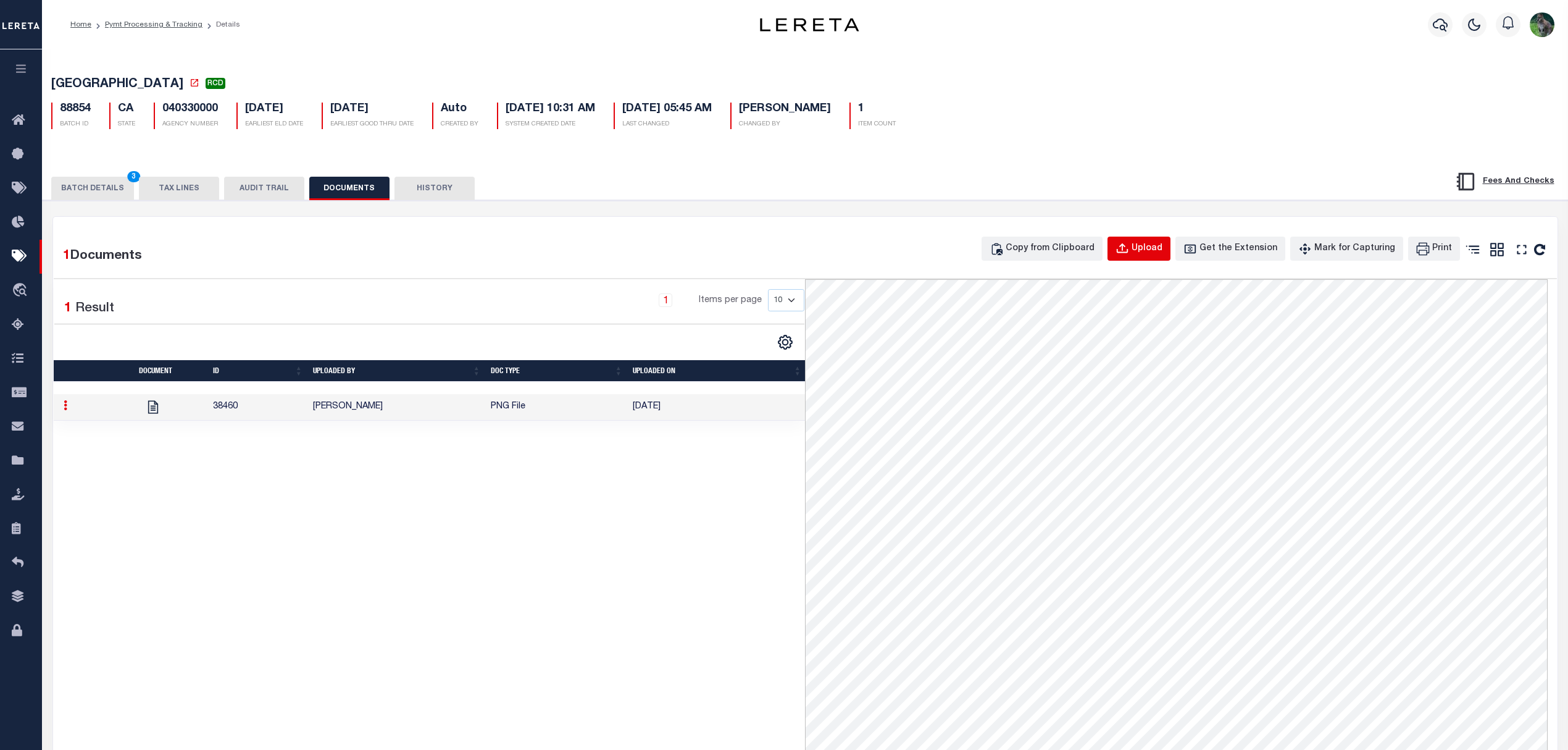
click at [1153, 251] on div "Upload" at bounding box center [1147, 248] width 31 height 14
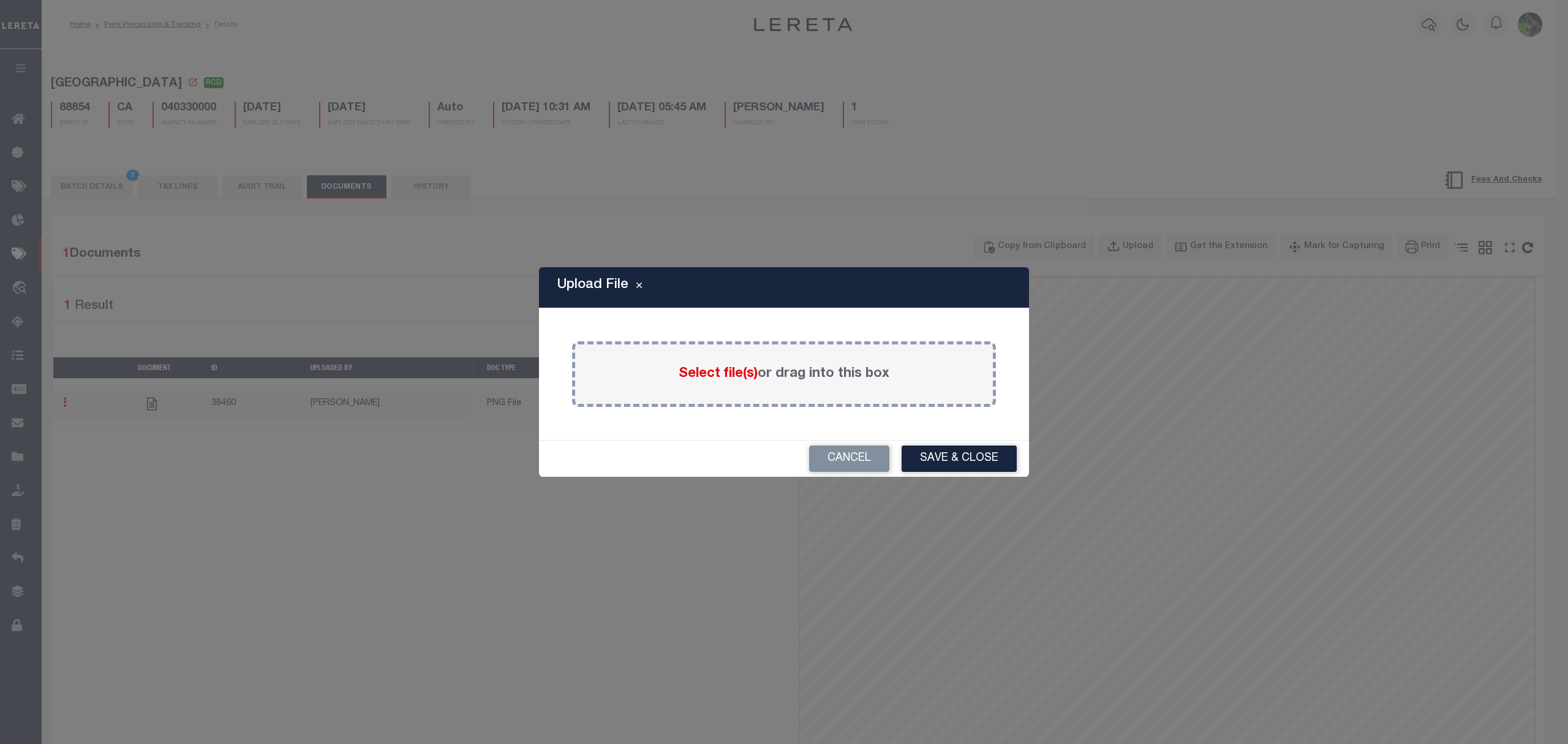
click at [765, 377] on label "Select file(s) or drag into this box" at bounding box center [784, 374] width 211 height 20
click at [769, 377] on label "Select file(s) or drag into this box" at bounding box center [784, 374] width 211 height 20
click at [0, 0] on input "Select file(s) or drag into this box" at bounding box center [0, 0] width 0 height 0
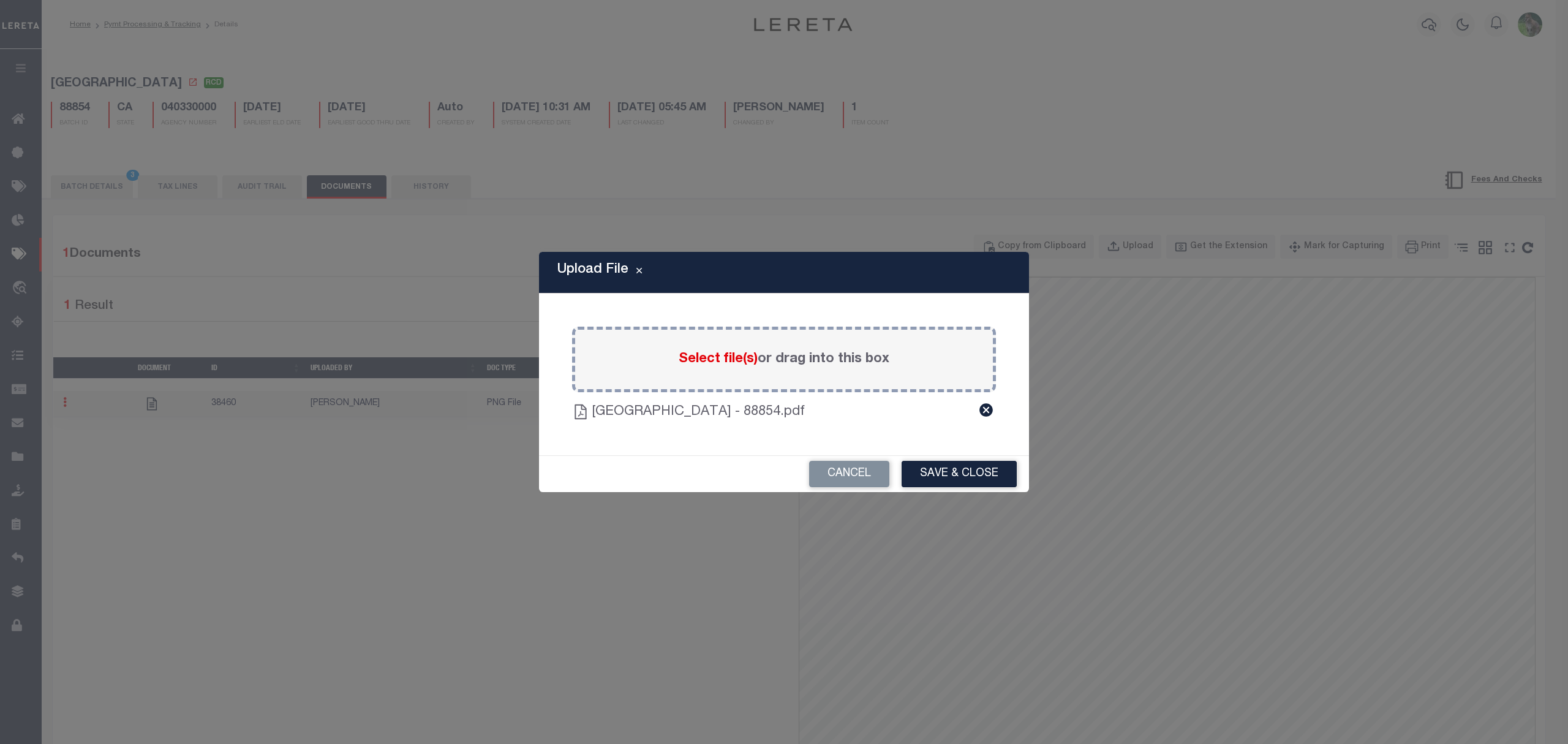
click at [965, 474] on button "Save & Close" at bounding box center [959, 473] width 115 height 26
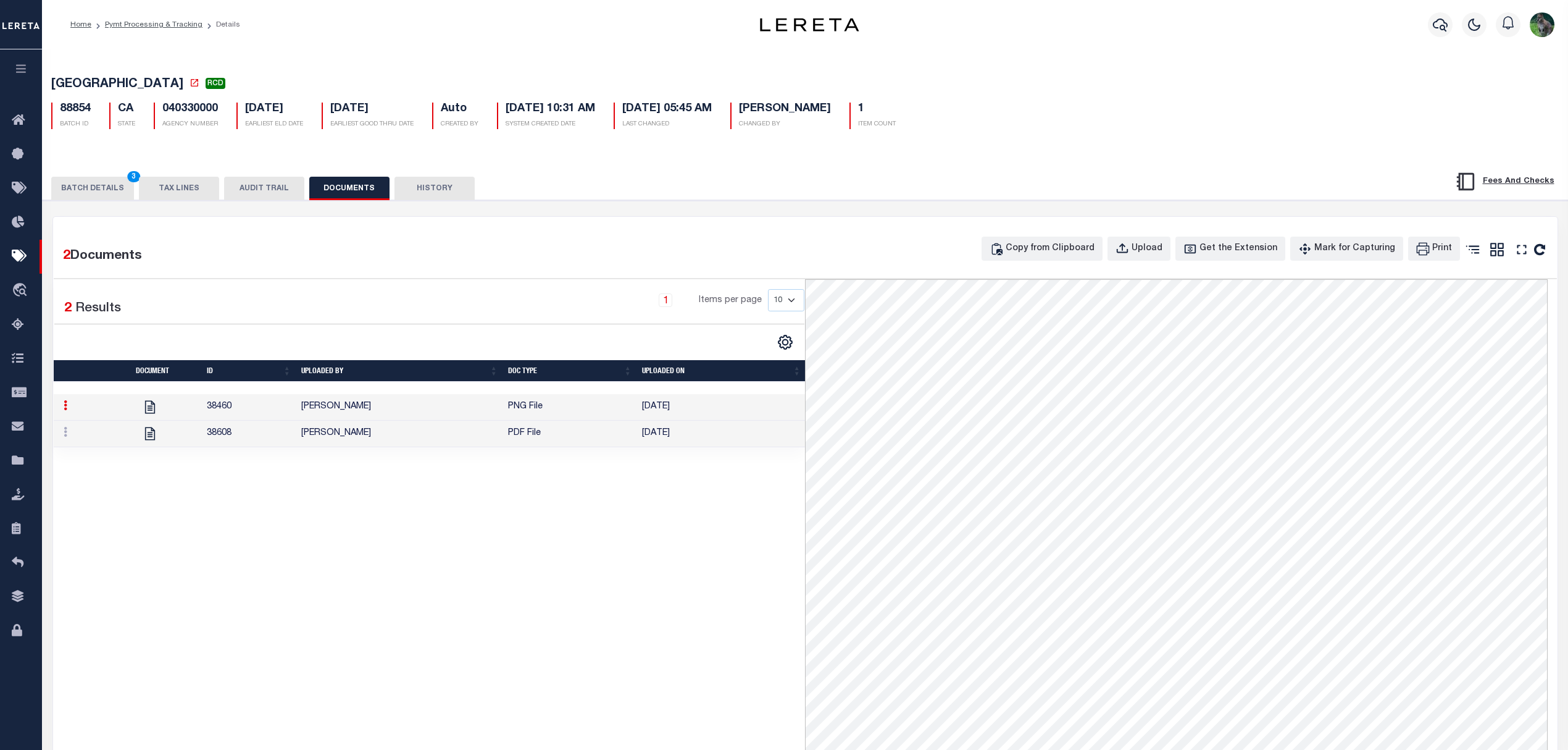
click at [84, 184] on button "BATCH DETAILS 3" at bounding box center [93, 188] width 83 height 24
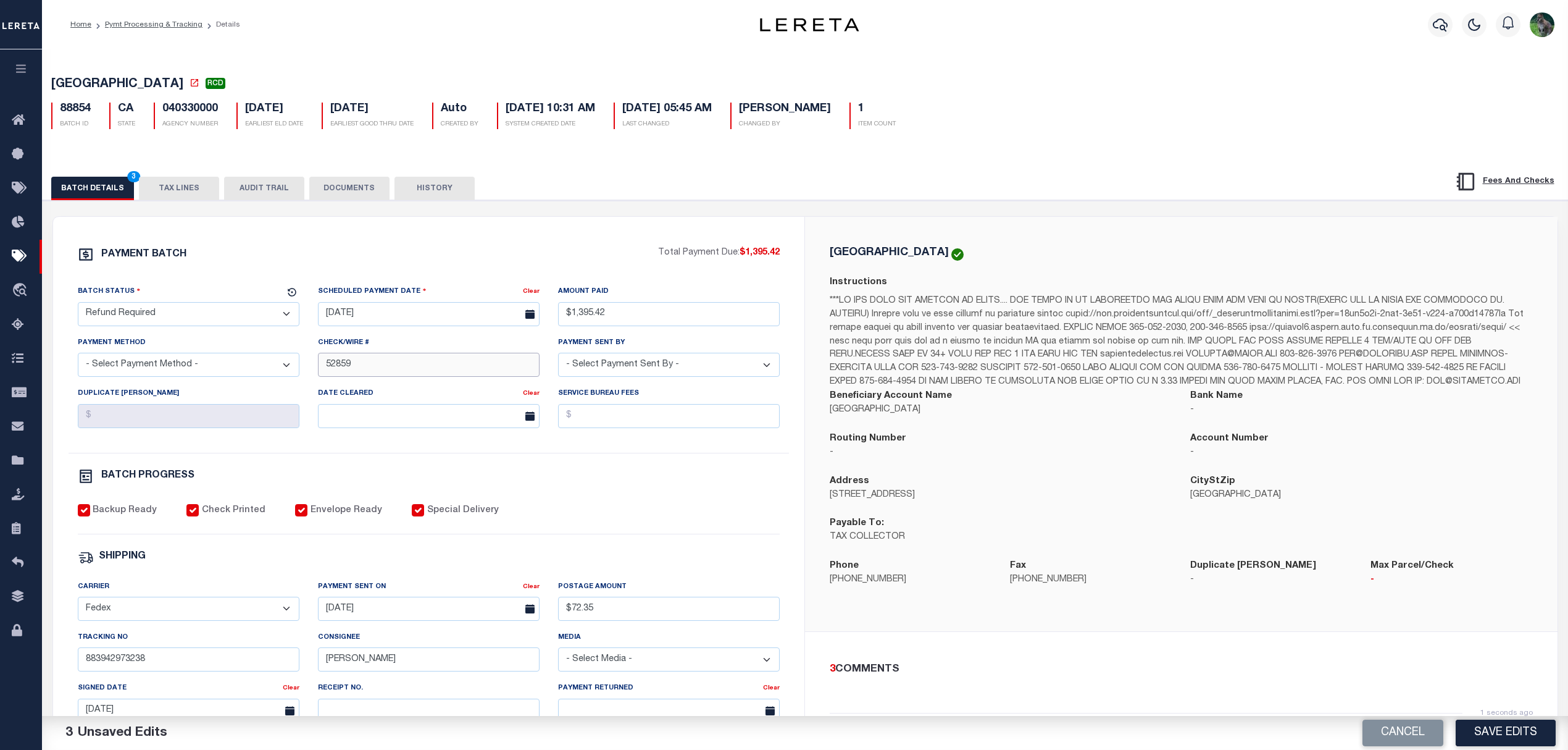
drag, startPoint x: 378, startPoint y: 367, endPoint x: 265, endPoint y: 354, distance: 113.7
click at [269, 354] on div "Batch Status - Select Status - Scheduled for Payment Ready For Payment Payment …" at bounding box center [429, 369] width 721 height 168
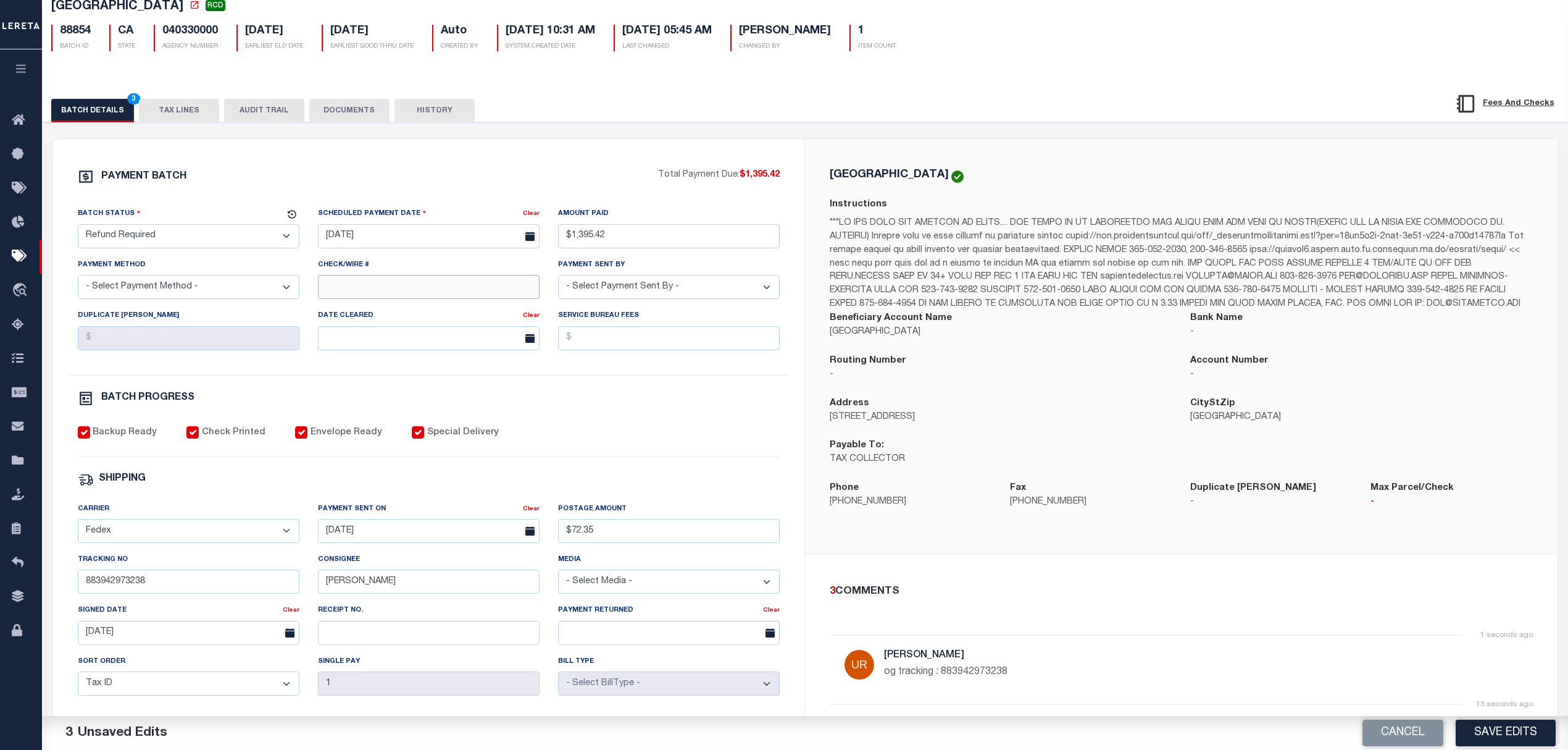
scroll to position [82, 0]
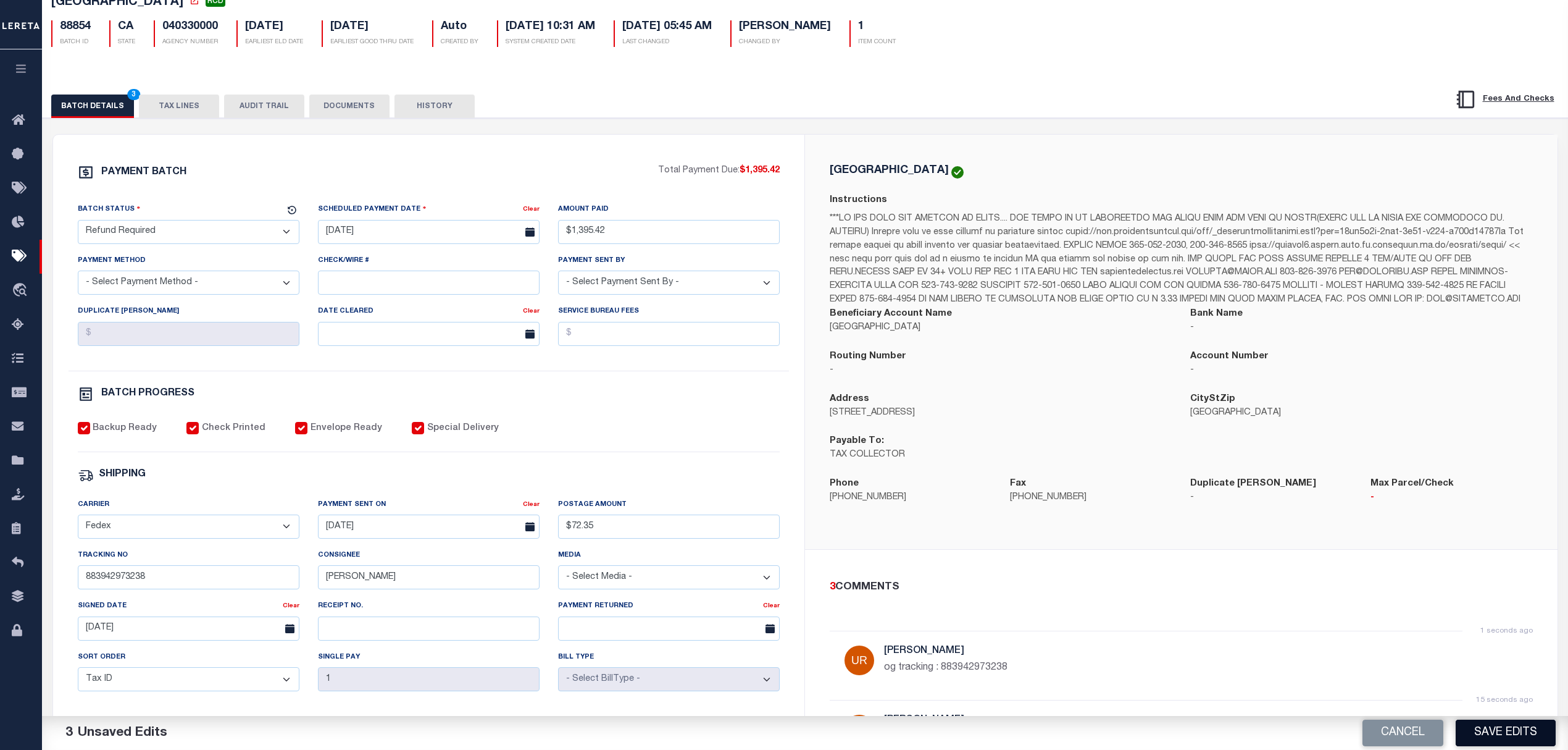
click at [1522, 735] on button "Save Edits" at bounding box center [1506, 733] width 100 height 27
